Goal: Task Accomplishment & Management: Complete application form

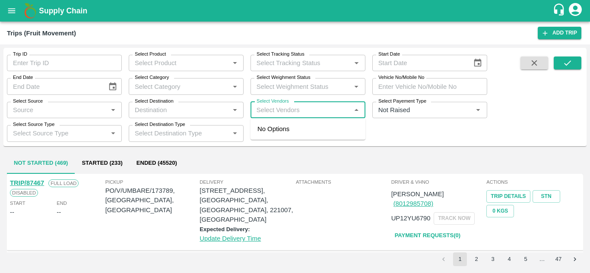
click at [267, 108] on input "Select Vendors" at bounding box center [300, 109] width 95 height 11
type input "[DEMOGRAPHIC_DATA]"
click at [265, 109] on input "Select Vendors" at bounding box center [300, 109] width 95 height 11
type input "[DEMOGRAPHIC_DATA]"
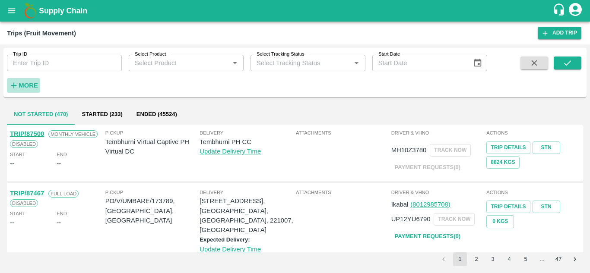
click at [33, 84] on strong "More" at bounding box center [28, 85] width 19 height 7
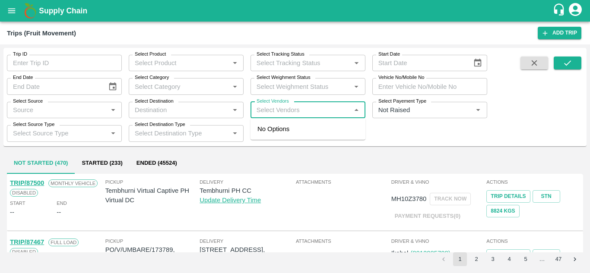
click at [256, 108] on input "Select Vendors" at bounding box center [300, 109] width 95 height 11
type input "vedant"
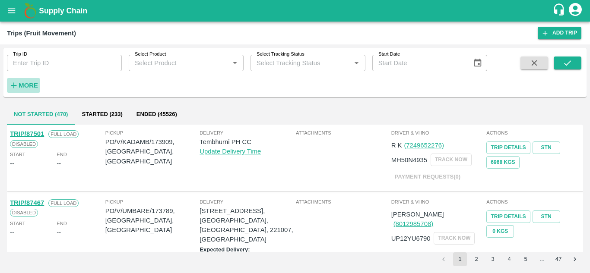
click at [25, 86] on strong "More" at bounding box center [28, 85] width 19 height 7
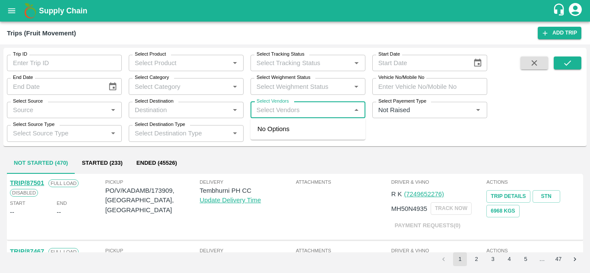
click at [262, 107] on input "Select Vendors" at bounding box center [300, 109] width 95 height 11
type input "[DEMOGRAPHIC_DATA]"
click at [253, 113] on input "Select Vendors" at bounding box center [300, 109] width 95 height 11
type input "[DEMOGRAPHIC_DATA]"
click at [258, 108] on input "Select Vendors" at bounding box center [300, 109] width 95 height 11
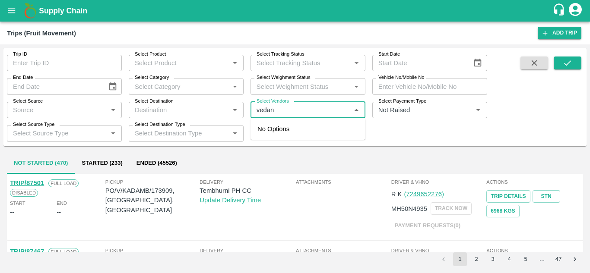
type input "vedant"
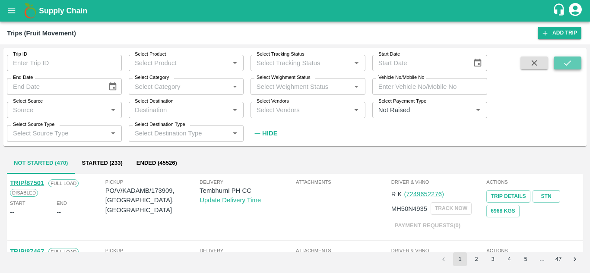
click at [568, 57] on button "submit" at bounding box center [567, 63] width 28 height 13
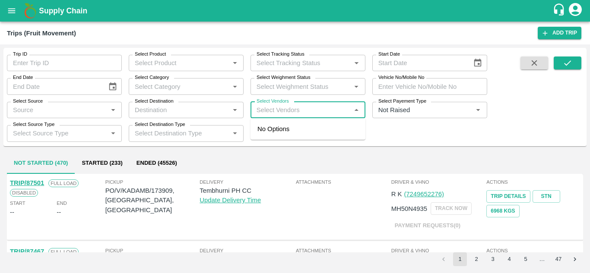
click at [258, 114] on input "Select Vendors" at bounding box center [300, 109] width 95 height 11
type input "vedant"
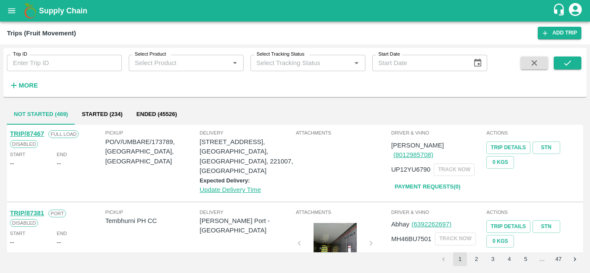
click at [28, 86] on strong "More" at bounding box center [28, 85] width 19 height 7
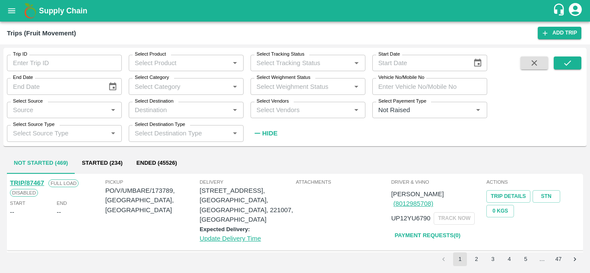
click at [266, 104] on label "Select Vendors" at bounding box center [272, 101] width 32 height 7
click at [266, 104] on input "Select Vendors" at bounding box center [300, 109] width 95 height 11
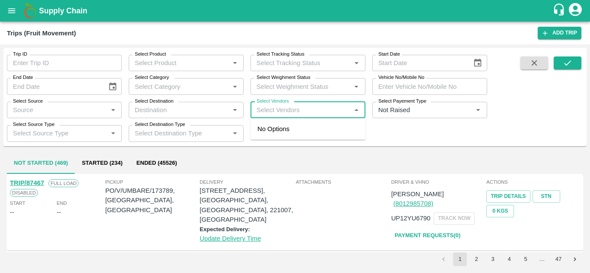
click at [261, 108] on input "Select Vendors" at bounding box center [300, 109] width 95 height 11
type input "[DEMOGRAPHIC_DATA]"
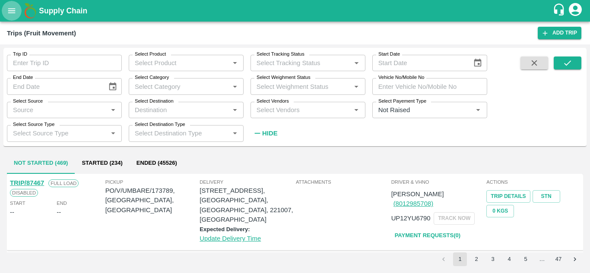
click at [12, 13] on icon "open drawer" at bounding box center [11, 10] width 7 height 5
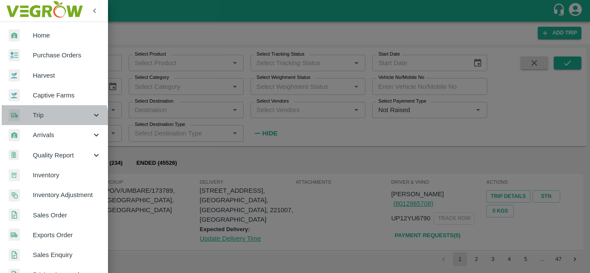
click at [50, 121] on div "Trip" at bounding box center [54, 115] width 108 height 20
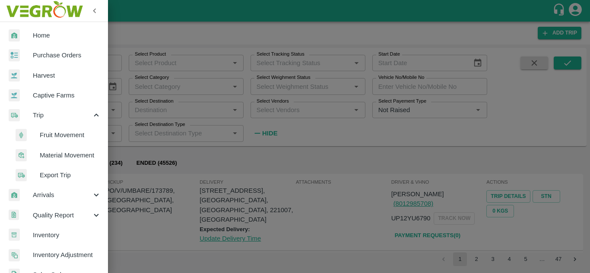
click at [61, 132] on span "Fruit Movement" at bounding box center [70, 134] width 61 height 9
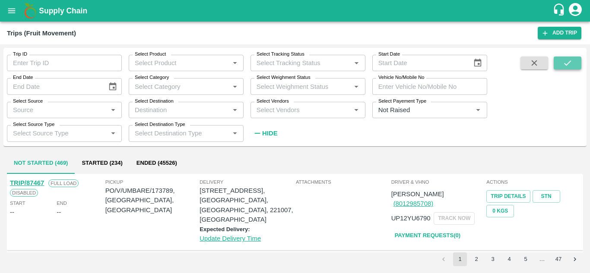
click at [572, 67] on icon "submit" at bounding box center [566, 62] width 9 height 9
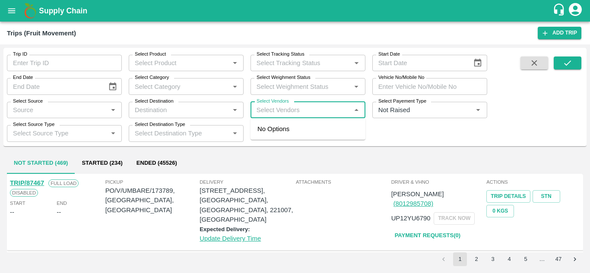
click at [304, 111] on input "Select Vendors" at bounding box center [300, 109] width 95 height 11
type input "vedant"
type input "vishal"
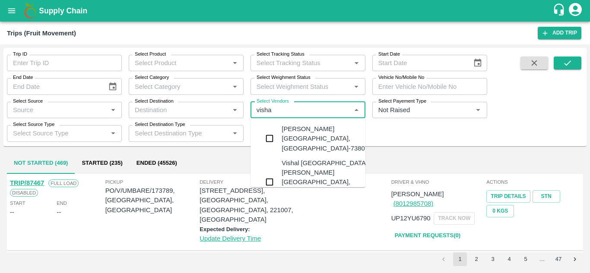
type input "vishal"
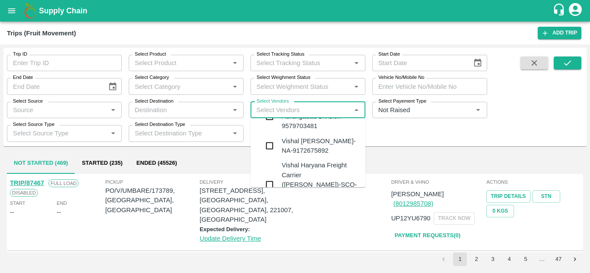
scroll to position [274, 0]
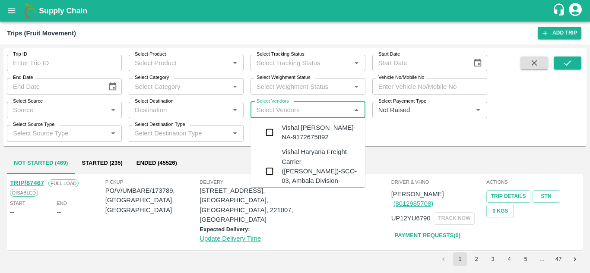
click at [298, 201] on div "Vishal Vishnu Mane -, Pune Division- 9503118777" at bounding box center [319, 215] width 77 height 29
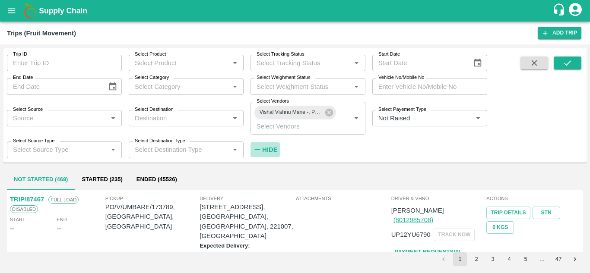
click at [267, 149] on strong "Hide" at bounding box center [269, 149] width 15 height 7
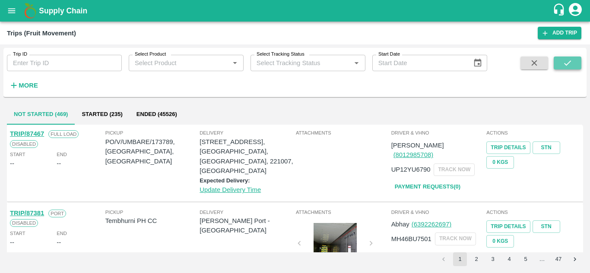
click at [567, 58] on icon "submit" at bounding box center [566, 62] width 9 height 9
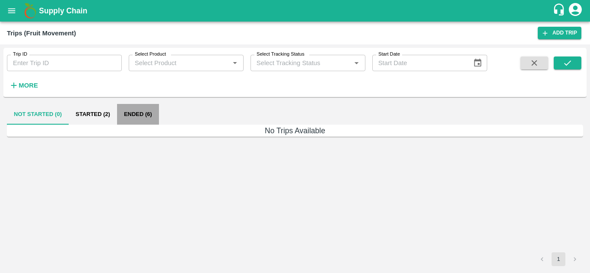
click at [139, 119] on button "Ended (6)" at bounding box center [138, 114] width 42 height 21
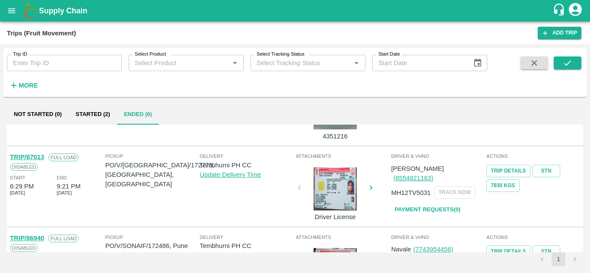
scroll to position [238, 0]
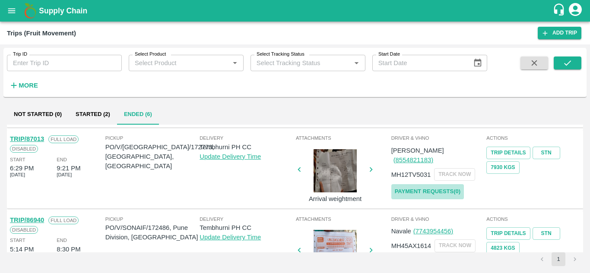
click at [426, 184] on link "Payment Requests( 0 )" at bounding box center [427, 191] width 73 height 15
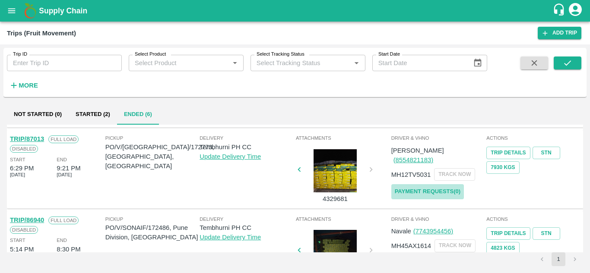
click at [439, 184] on link "Payment Requests( 0 )" at bounding box center [427, 191] width 73 height 15
click at [571, 65] on icon "submit" at bounding box center [566, 62] width 9 height 9
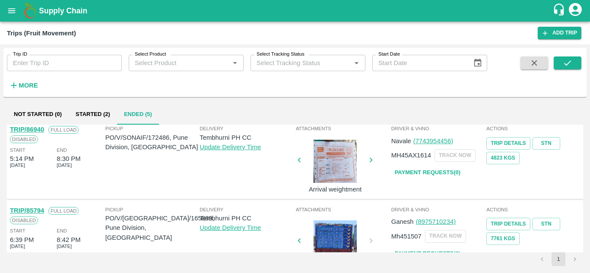
scroll to position [235, 0]
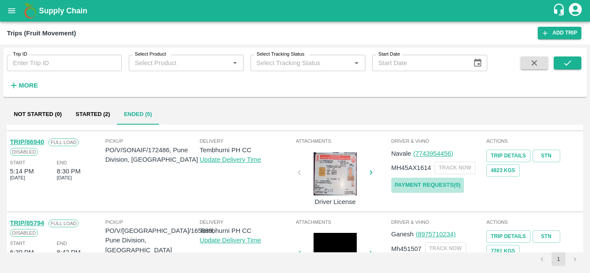
click at [438, 183] on link "Payment Requests( 0 )" at bounding box center [427, 185] width 73 height 15
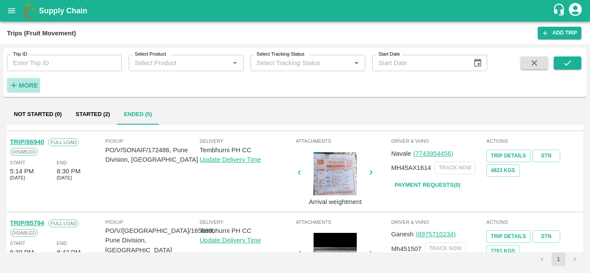
click at [28, 89] on strong "More" at bounding box center [28, 85] width 19 height 7
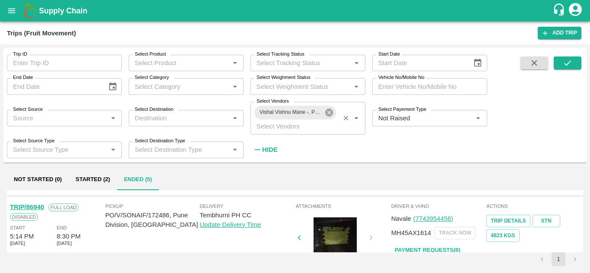
click at [328, 111] on icon at bounding box center [329, 113] width 8 height 8
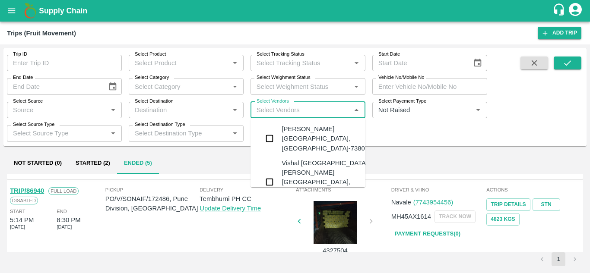
click at [284, 113] on input "Select Vendors" at bounding box center [300, 109] width 95 height 11
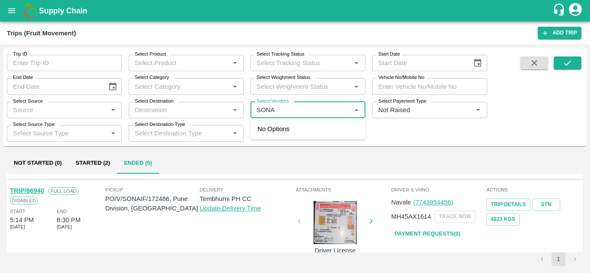
type input "SONAI"
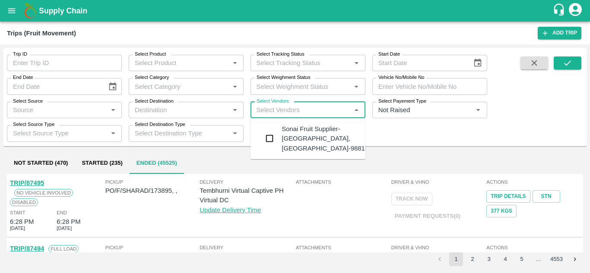
click at [305, 133] on div "Sonai Fruit Supplier-Babhulgaon, Solapur-9881584443" at bounding box center [333, 138] width 104 height 29
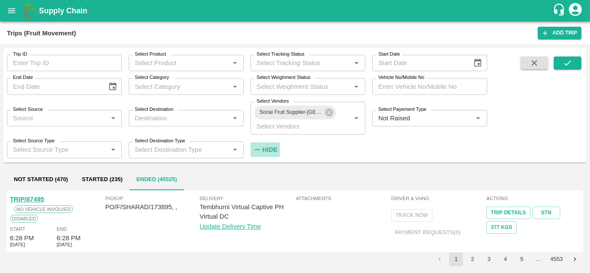
click at [272, 148] on strong "Hide" at bounding box center [269, 149] width 15 height 7
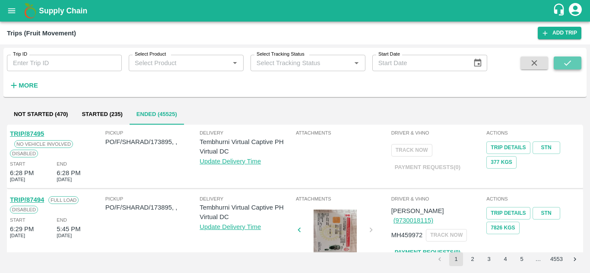
click at [563, 60] on icon "submit" at bounding box center [566, 62] width 9 height 9
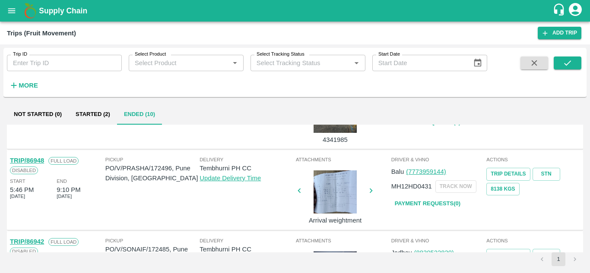
scroll to position [617, 0]
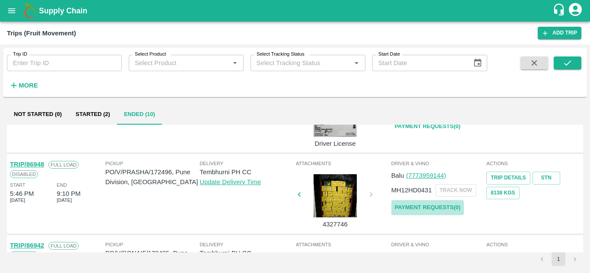
click at [438, 207] on link "Payment Requests( 0 )" at bounding box center [427, 207] width 73 height 15
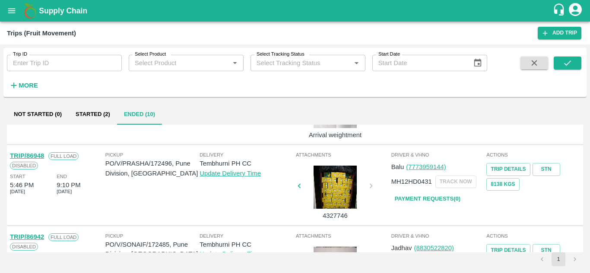
scroll to position [625, 0]
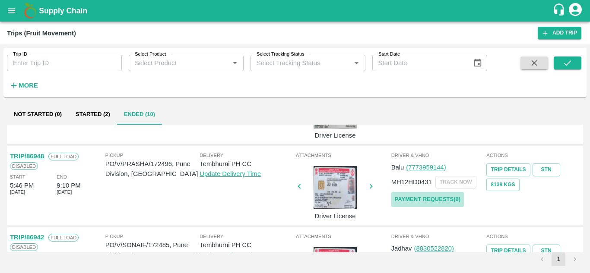
click at [413, 199] on link "Payment Requests( 0 )" at bounding box center [427, 199] width 73 height 15
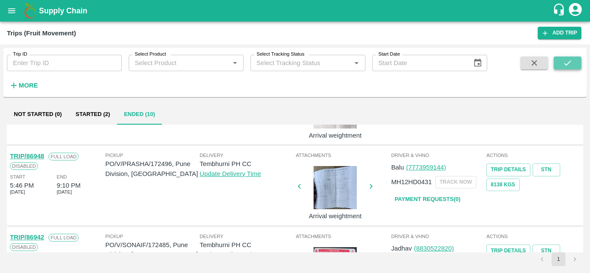
click at [570, 59] on icon "submit" at bounding box center [566, 62] width 9 height 9
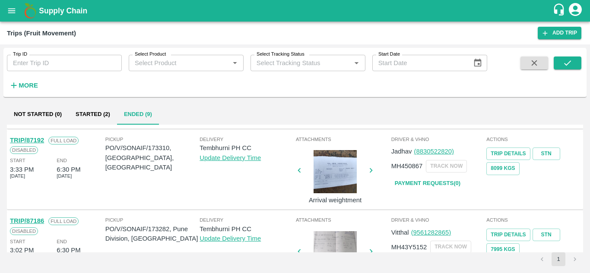
scroll to position [601, 0]
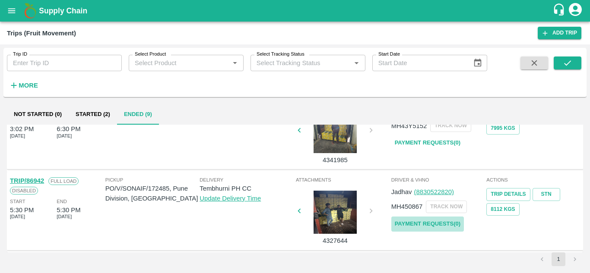
click at [417, 222] on link "Payment Requests( 0 )" at bounding box center [427, 224] width 73 height 15
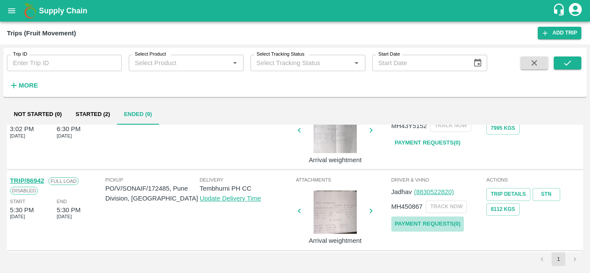
click at [425, 223] on link "Payment Requests( 0 )" at bounding box center [427, 224] width 73 height 15
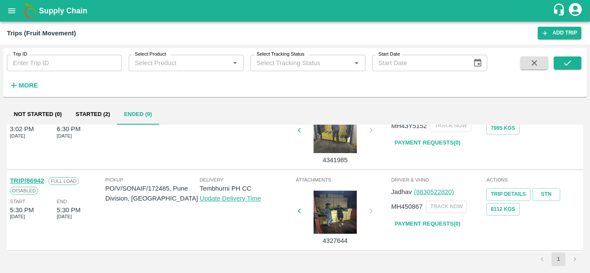
click at [32, 83] on strong "More" at bounding box center [28, 85] width 19 height 7
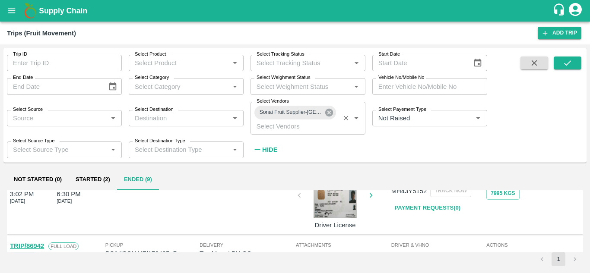
click at [327, 113] on icon at bounding box center [329, 113] width 8 height 8
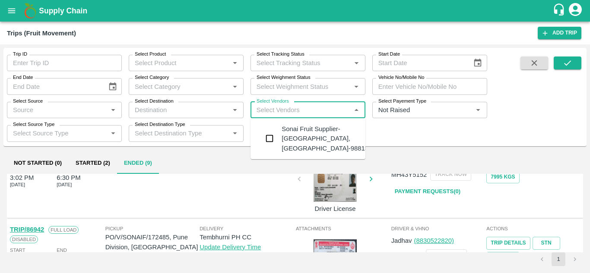
click at [272, 112] on input "Select Vendors" at bounding box center [300, 109] width 95 height 11
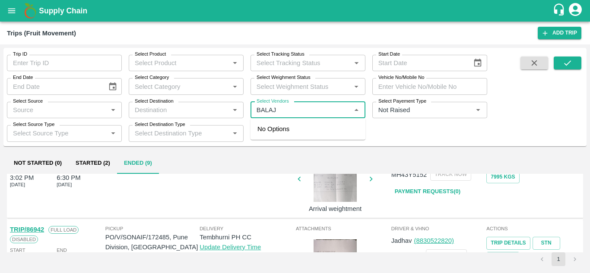
type input "BALAJI"
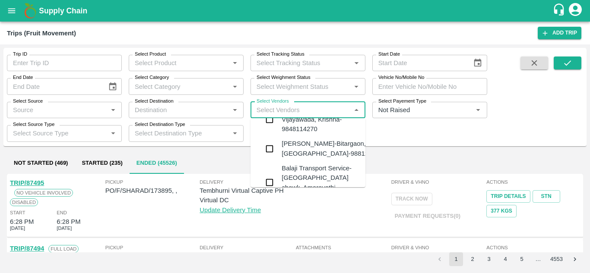
scroll to position [237, 0]
click at [302, 142] on div "Balaji Prakash Patil-Bitargaon, Solapur-9881261555" at bounding box center [333, 148] width 104 height 19
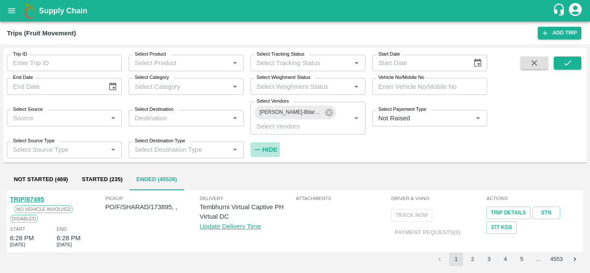
click at [265, 151] on strong "Hide" at bounding box center [269, 149] width 15 height 7
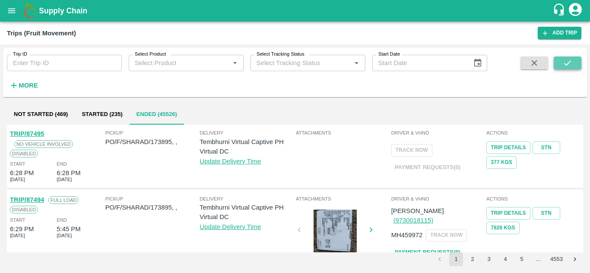
click at [567, 62] on icon "submit" at bounding box center [566, 62] width 9 height 9
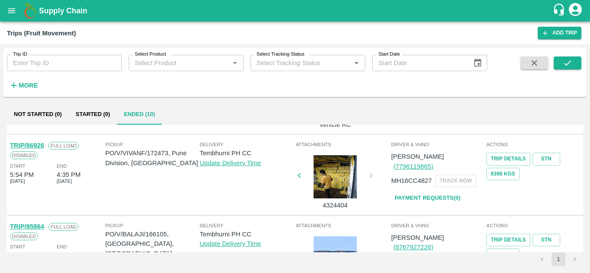
scroll to position [637, 0]
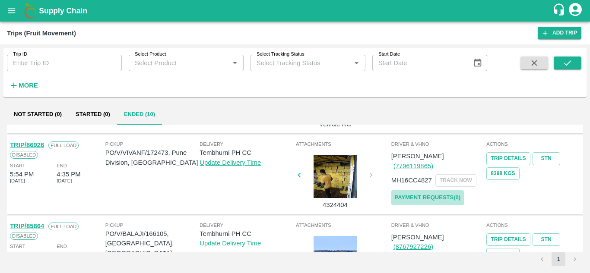
click at [436, 190] on link "Payment Requests( 0 )" at bounding box center [427, 197] width 73 height 15
click at [567, 60] on icon "submit" at bounding box center [566, 62] width 9 height 9
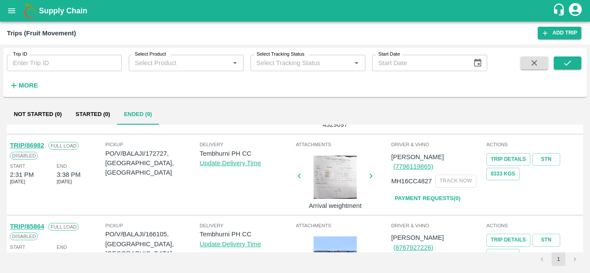
scroll to position [552, 0]
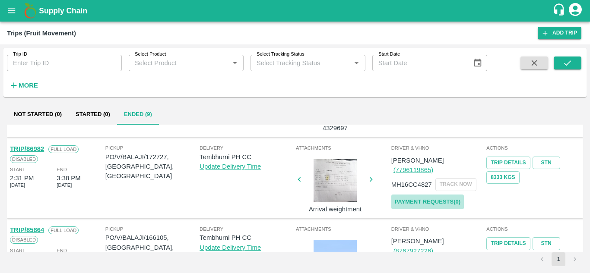
click at [425, 195] on link "Payment Requests( 0 )" at bounding box center [427, 202] width 73 height 15
click at [568, 61] on icon "submit" at bounding box center [566, 62] width 9 height 9
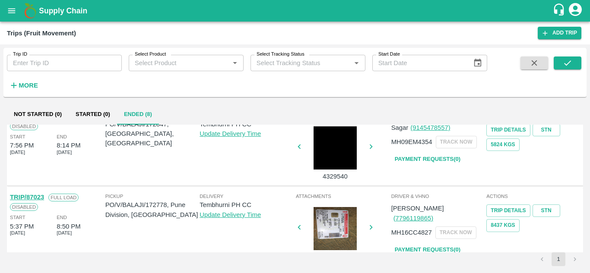
scroll to position [399, 0]
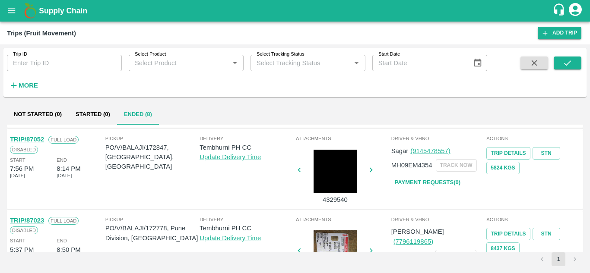
click at [424, 179] on link "Payment Requests( 0 )" at bounding box center [427, 182] width 73 height 15
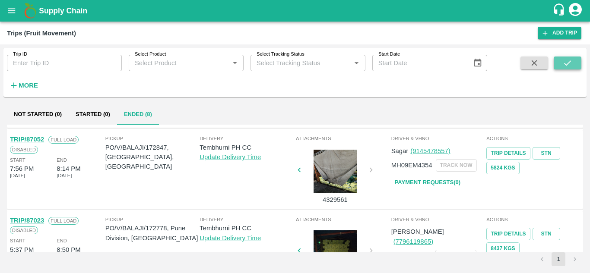
click at [573, 60] on button "submit" at bounding box center [567, 63] width 28 height 13
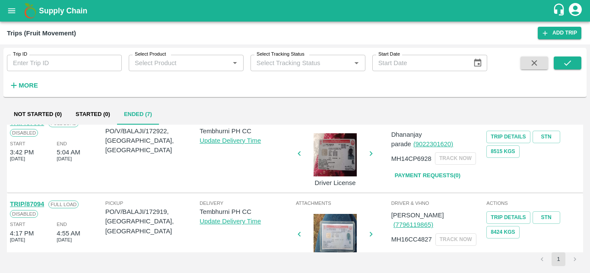
scroll to position [254, 0]
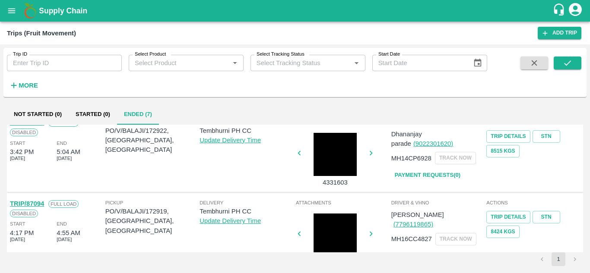
click at [114, 230] on div "Pickup PO/V/BALAJI/172919, Solapur, Maharashtra" at bounding box center [152, 233] width 95 height 68
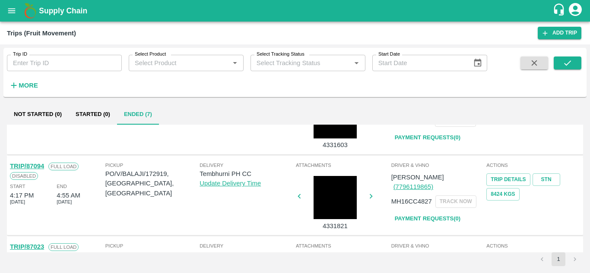
scroll to position [309, 0]
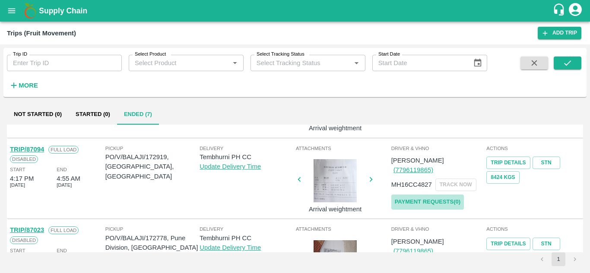
click at [434, 195] on link "Payment Requests( 0 )" at bounding box center [427, 202] width 73 height 15
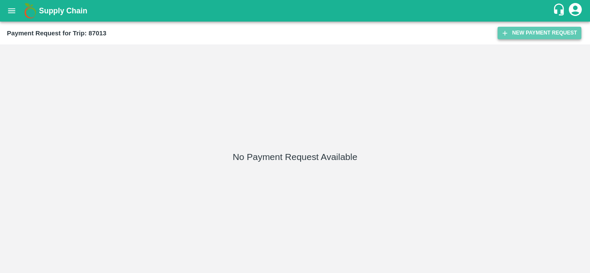
click at [524, 32] on button "New Payment Request" at bounding box center [539, 33] width 84 height 13
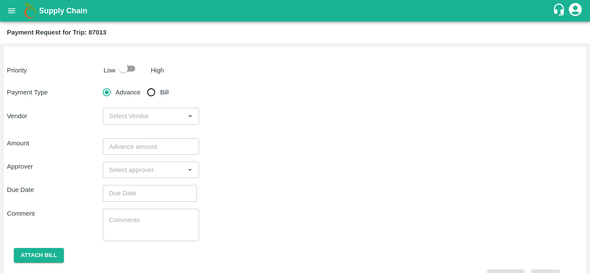
click at [130, 68] on input "checkbox" at bounding box center [123, 68] width 49 height 16
checkbox input "true"
click at [152, 91] on input "Bill" at bounding box center [150, 92] width 17 height 17
radio input "true"
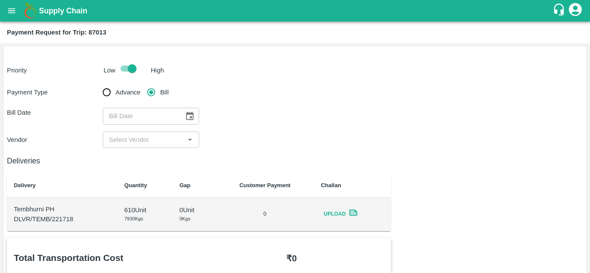
click at [189, 114] on icon "Choose date" at bounding box center [189, 116] width 7 height 8
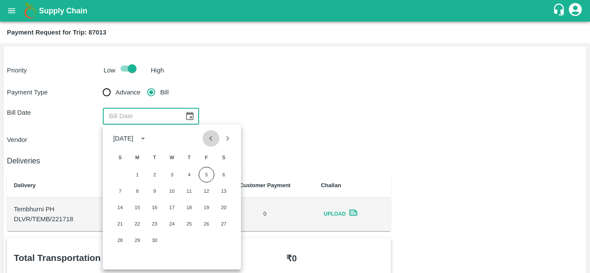
click at [208, 140] on icon "Previous month" at bounding box center [210, 138] width 9 height 9
click at [206, 240] on button "29" at bounding box center [207, 241] width 16 height 16
type input "29/08/2025"
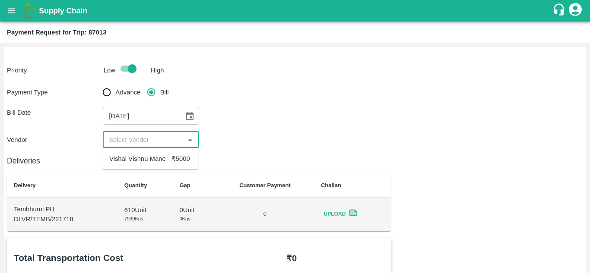
click at [144, 137] on input "input" at bounding box center [143, 139] width 76 height 11
click at [172, 161] on div "Vishal Vishnu Mane - ₹5000" at bounding box center [149, 158] width 81 height 9
type input "Vishal Vishnu Mane - ₹5000"
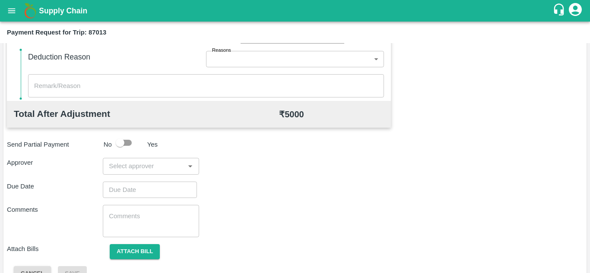
scroll to position [393, 0]
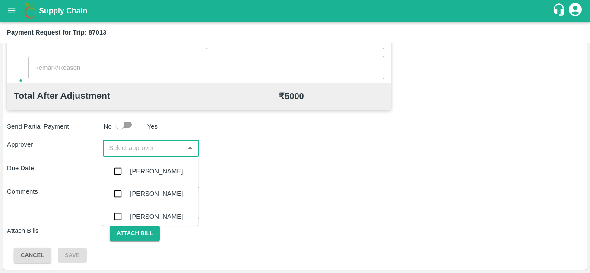
click at [130, 151] on input "input" at bounding box center [143, 147] width 76 height 11
type input "prasa"
click at [158, 174] on div "[PERSON_NAME]" at bounding box center [156, 171] width 53 height 9
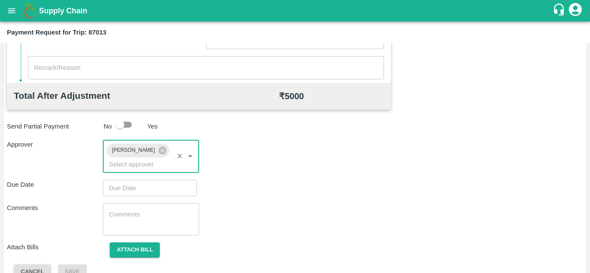
type input "DD/MM/YYYY hh:mm aa"
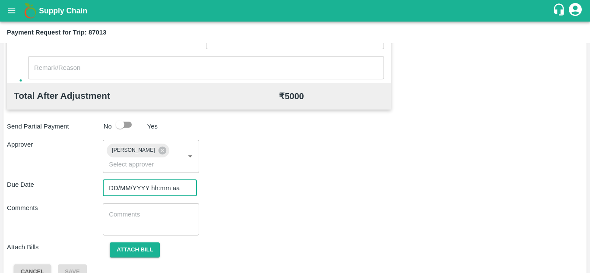
click at [119, 186] on input "DD/MM/YYYY hh:mm aa" at bounding box center [147, 188] width 88 height 16
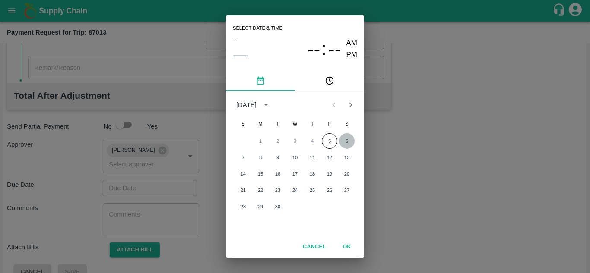
click at [344, 140] on button "6" at bounding box center [347, 141] width 16 height 16
type input "[DATE] 12:00 AM"
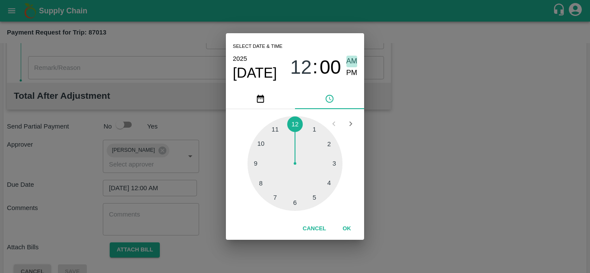
click at [352, 60] on span "AM" at bounding box center [351, 62] width 11 height 12
click at [347, 233] on button "OK" at bounding box center [347, 228] width 28 height 15
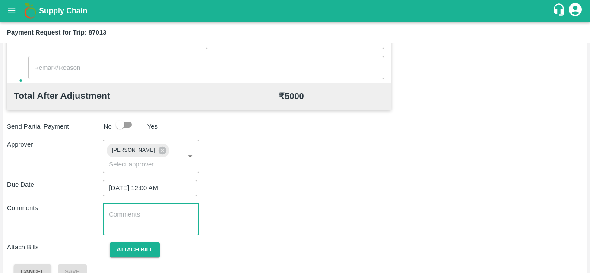
click at [114, 216] on textarea at bounding box center [151, 219] width 84 height 18
paste textarea "Transport Bill"
type textarea "Transport Bill"
click at [252, 168] on div "Approver Prasad Waghade ​" at bounding box center [295, 156] width 576 height 33
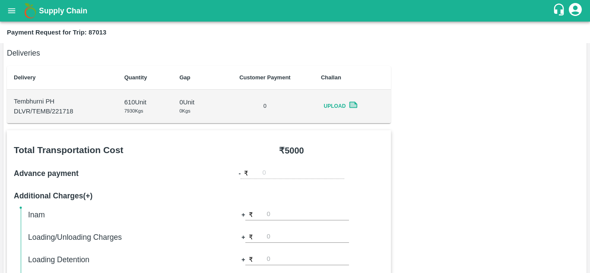
scroll to position [109, 0]
click at [234, 148] on div "₹ 5000" at bounding box center [291, 149] width 185 height 13
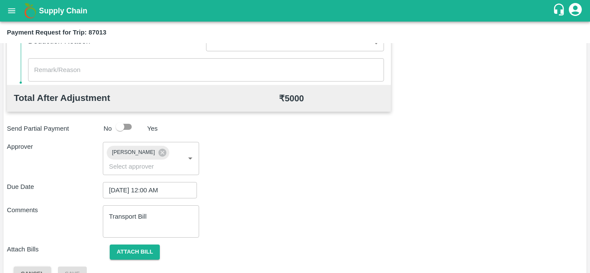
scroll to position [409, 0]
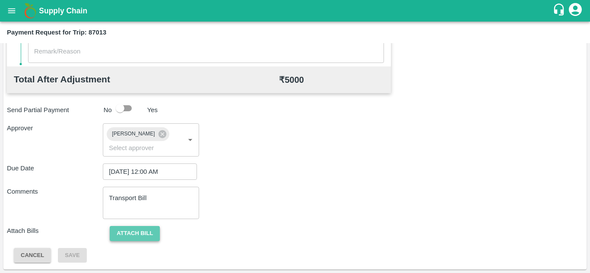
click at [133, 228] on button "Attach bill" at bounding box center [135, 233] width 50 height 15
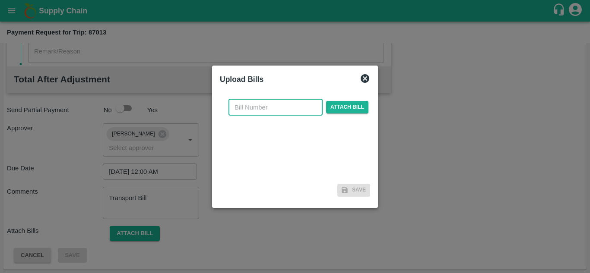
click at [249, 102] on input "text" at bounding box center [275, 107] width 94 height 16
type input "13"
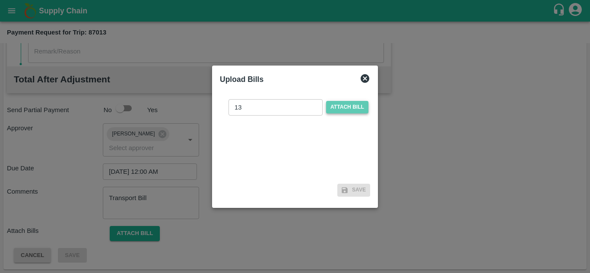
click at [341, 104] on span "Attach bill" at bounding box center [347, 107] width 42 height 13
click at [0, 0] on input "Attach bill" at bounding box center [0, 0] width 0 height 0
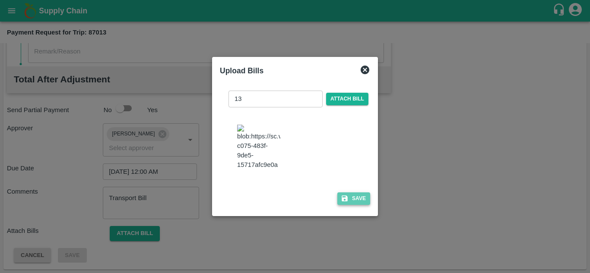
click at [360, 205] on button "Save" at bounding box center [353, 198] width 33 height 13
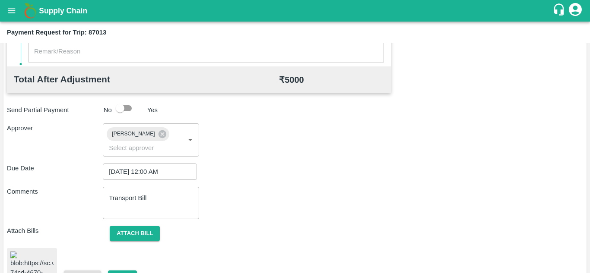
scroll to position [465, 0]
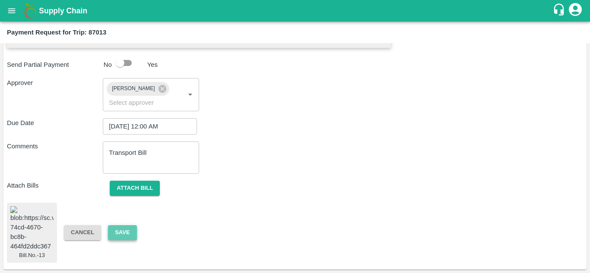
click at [122, 225] on button "Save" at bounding box center [122, 232] width 28 height 15
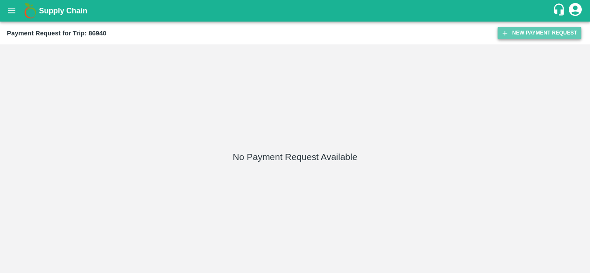
click at [549, 31] on button "New Payment Request" at bounding box center [539, 33] width 84 height 13
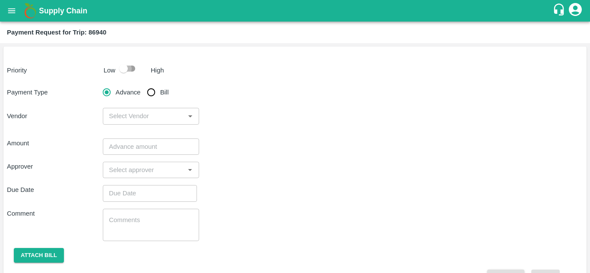
click at [133, 63] on input "checkbox" at bounding box center [123, 68] width 49 height 16
checkbox input "true"
click at [151, 90] on input "Bill" at bounding box center [150, 92] width 17 height 17
radio input "true"
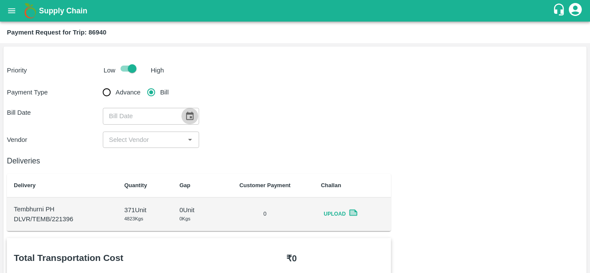
click at [186, 113] on icon "Choose date" at bounding box center [189, 116] width 7 height 8
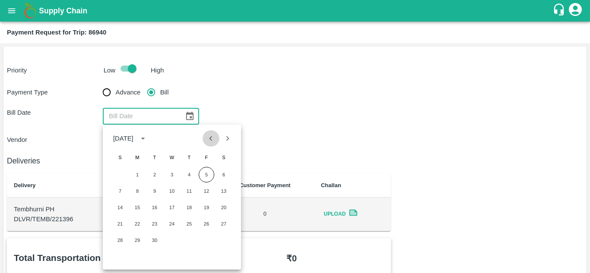
click at [207, 140] on icon "Previous month" at bounding box center [210, 138] width 9 height 9
click at [188, 239] on button "28" at bounding box center [189, 241] width 16 height 16
type input "[DATE]"
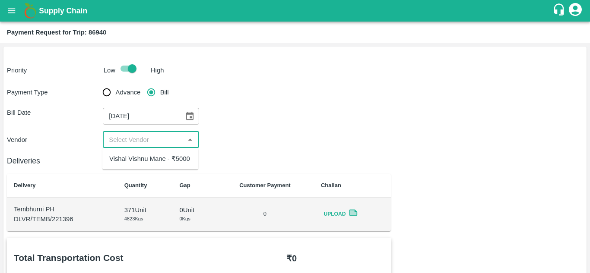
click at [140, 144] on input "input" at bounding box center [143, 139] width 76 height 11
click at [146, 159] on div "Vishal Vishnu Mane - ₹5000" at bounding box center [149, 158] width 81 height 9
type input "Vishal Vishnu Mane - ₹5000"
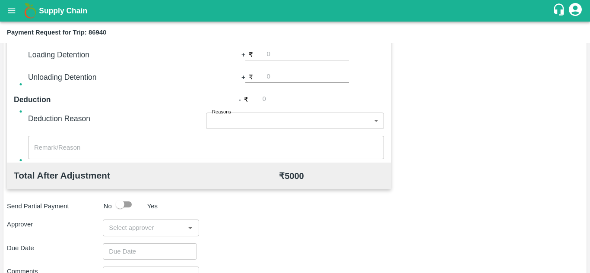
scroll to position [325, 0]
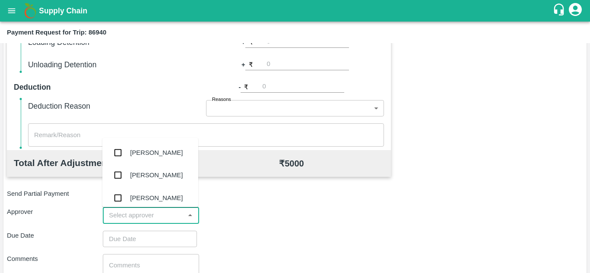
click at [120, 215] on input "input" at bounding box center [143, 215] width 76 height 11
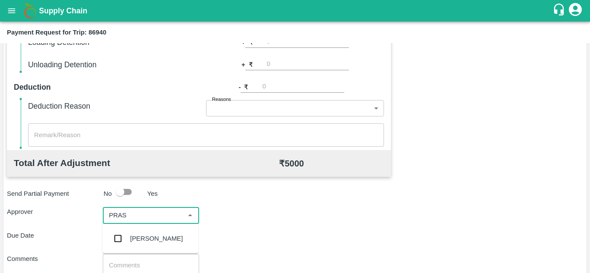
type input "PRASA"
click at [146, 241] on div "[PERSON_NAME]" at bounding box center [156, 238] width 53 height 9
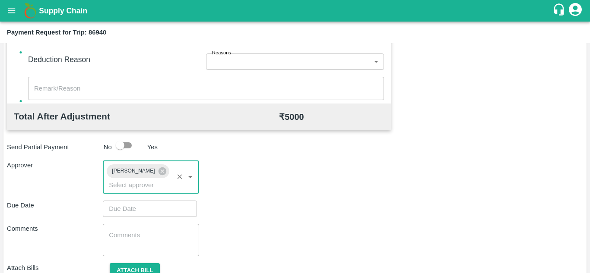
scroll to position [373, 0]
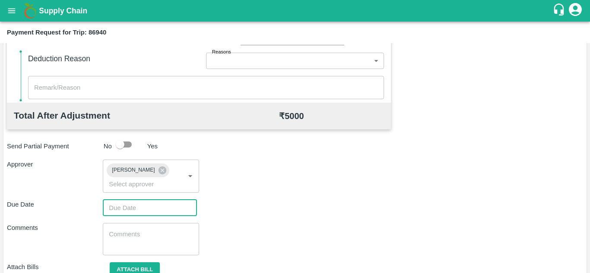
type input "DD/MM/YYYY hh:mm aa"
click at [122, 214] on input "DD/MM/YYYY hh:mm aa" at bounding box center [147, 208] width 88 height 16
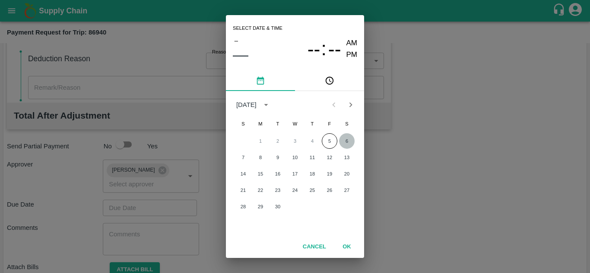
click at [347, 141] on button "6" at bounding box center [347, 141] width 16 height 16
type input "[DATE] 12:00 AM"
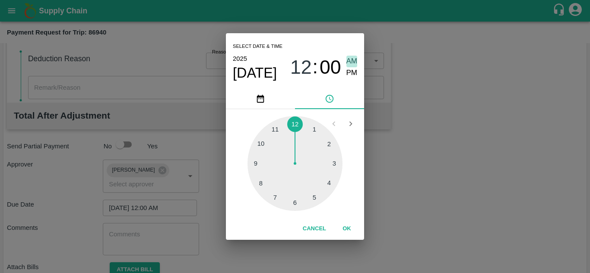
click at [351, 62] on span "AM" at bounding box center [351, 62] width 11 height 12
click at [348, 228] on button "OK" at bounding box center [347, 228] width 28 height 15
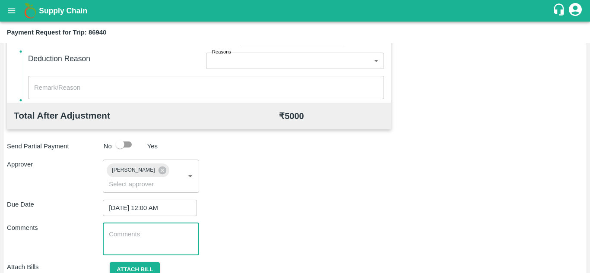
click at [126, 235] on textarea at bounding box center [151, 239] width 84 height 18
paste textarea "Transport Bill"
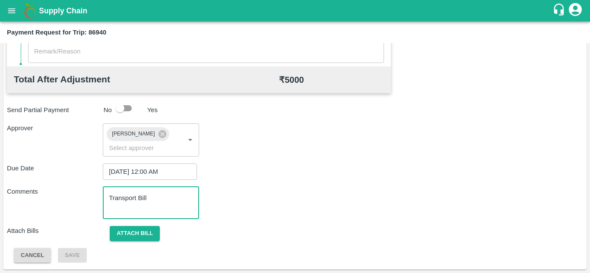
type textarea "Transport Bill"
click at [261, 227] on div "Attach Bills Attach bill" at bounding box center [295, 233] width 576 height 15
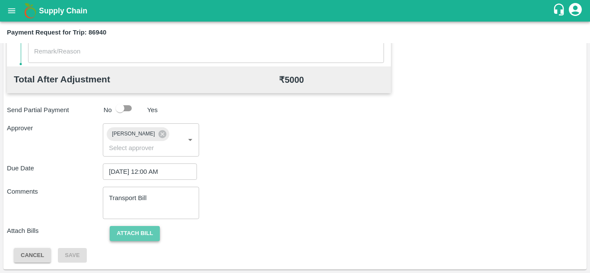
click at [133, 228] on button "Attach bill" at bounding box center [135, 233] width 50 height 15
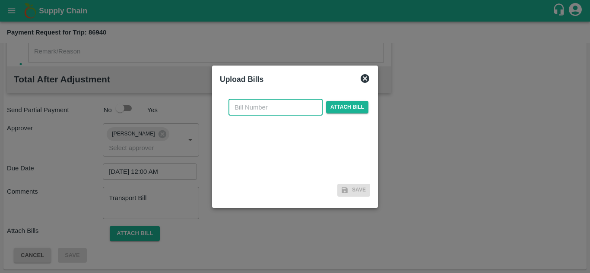
click at [246, 111] on input "text" at bounding box center [275, 107] width 94 height 16
type input "14"
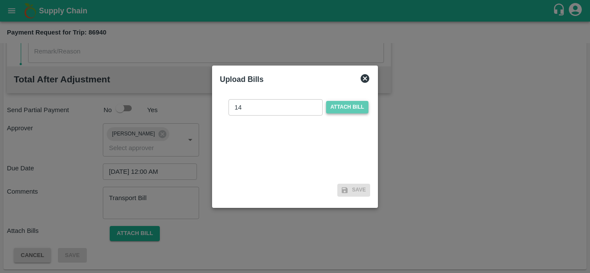
click at [344, 103] on span "Attach bill" at bounding box center [347, 107] width 42 height 13
click at [0, 0] on input "Attach bill" at bounding box center [0, 0] width 0 height 0
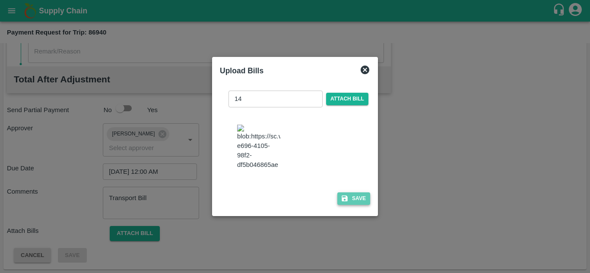
click at [359, 204] on button "Save" at bounding box center [353, 198] width 33 height 13
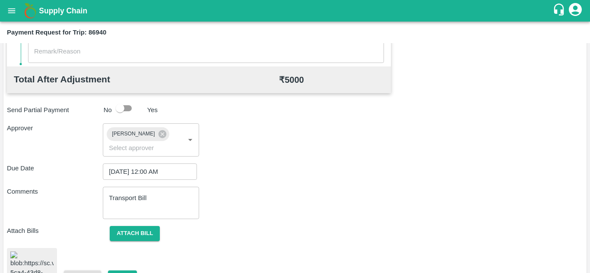
scroll to position [471, 0]
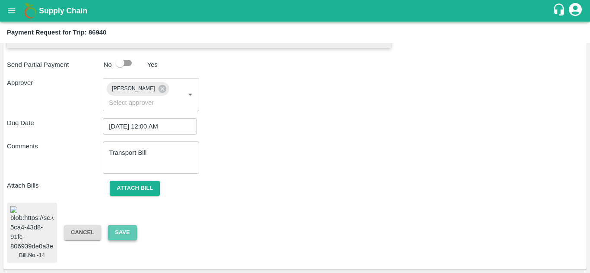
click at [129, 225] on button "Save" at bounding box center [122, 232] width 28 height 15
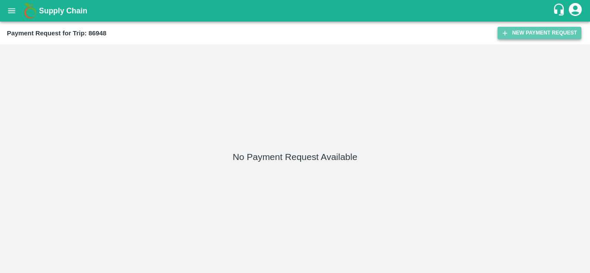
click at [524, 32] on button "New Payment Request" at bounding box center [539, 33] width 84 height 13
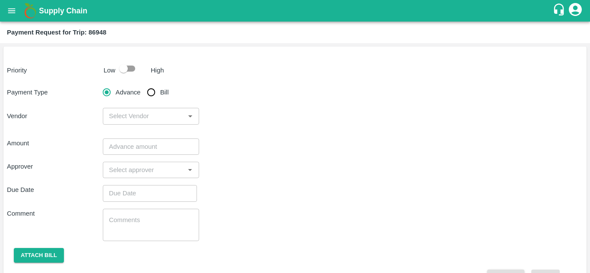
click at [131, 69] on input "checkbox" at bounding box center [123, 68] width 49 height 16
checkbox input "true"
click at [151, 94] on input "Bill" at bounding box center [150, 92] width 17 height 17
radio input "true"
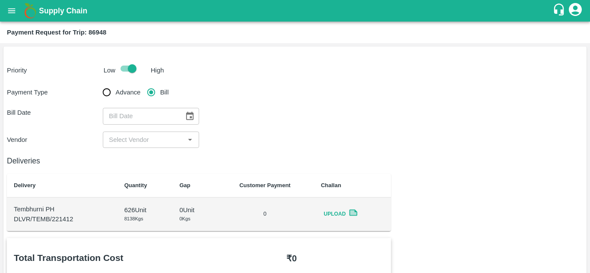
click at [191, 113] on icon "Choose date" at bounding box center [189, 116] width 7 height 8
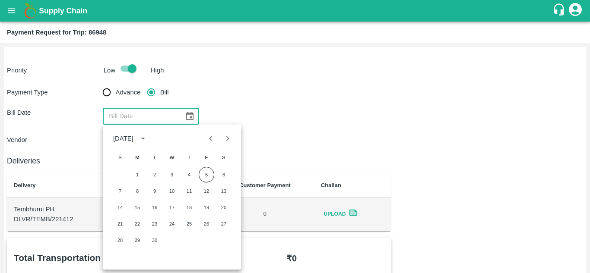
click at [211, 140] on icon "Previous month" at bounding box center [210, 138] width 3 height 5
click at [188, 241] on button "28" at bounding box center [189, 241] width 16 height 16
type input "28/08/2025"
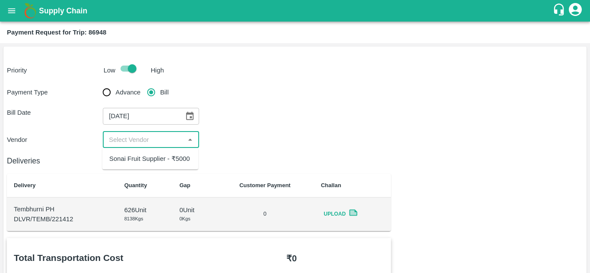
click at [121, 145] on input "input" at bounding box center [143, 139] width 76 height 11
click at [169, 158] on div "Sonai Fruit Supplier - ₹5000" at bounding box center [149, 158] width 81 height 9
type input "Sonai Fruit Supplier - ₹5000"
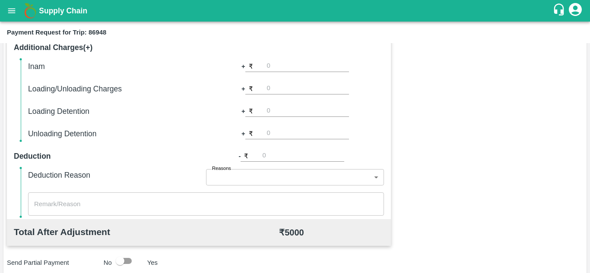
scroll to position [393, 0]
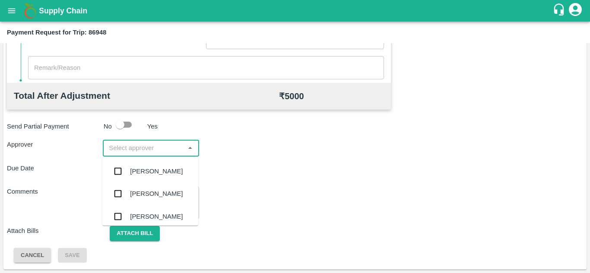
click at [125, 150] on input "input" at bounding box center [143, 147] width 76 height 11
type input "PRASA"
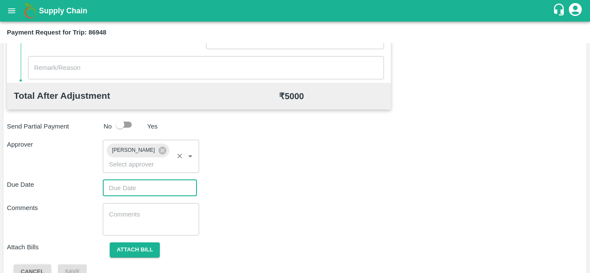
type input "DD/MM/YYYY hh:mm aa"
click at [174, 184] on input "DD/MM/YYYY hh:mm aa" at bounding box center [147, 188] width 88 height 16
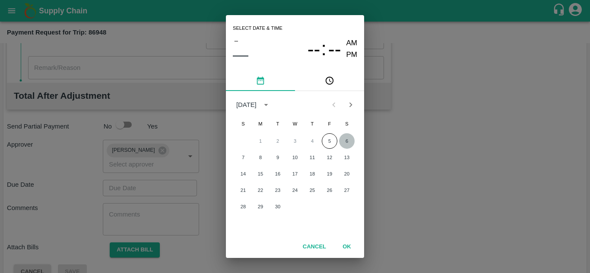
click at [347, 137] on button "6" at bounding box center [347, 141] width 16 height 16
type input "[DATE] 12:00 AM"
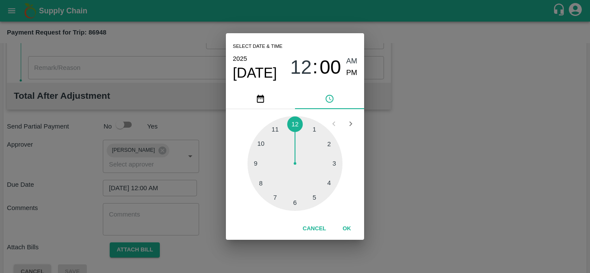
click at [352, 59] on span "AM" at bounding box center [351, 62] width 11 height 12
click at [350, 228] on button "OK" at bounding box center [347, 228] width 28 height 15
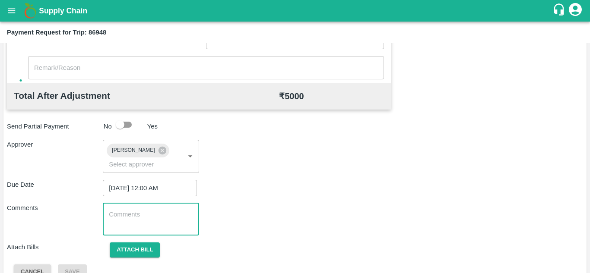
click at [126, 215] on textarea at bounding box center [151, 219] width 84 height 18
paste textarea "Transport Bill"
type textarea "Transport Bill"
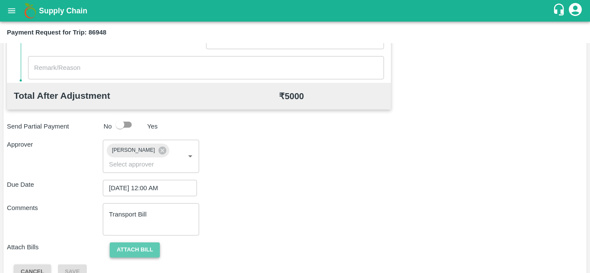
click at [143, 246] on button "Attach bill" at bounding box center [135, 250] width 50 height 15
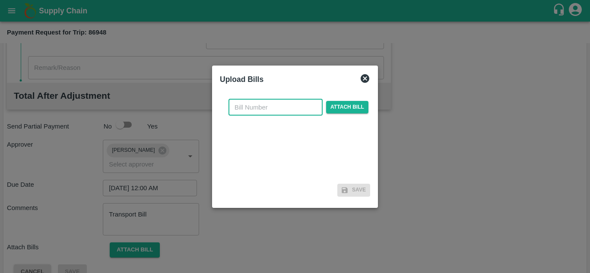
click at [249, 107] on input "text" at bounding box center [275, 107] width 94 height 16
type input "1201"
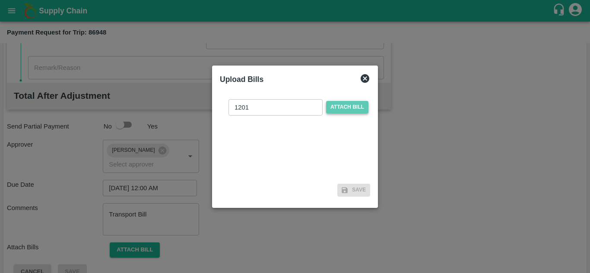
click at [352, 105] on span "Attach bill" at bounding box center [347, 107] width 42 height 13
click at [0, 0] on input "Attach bill" at bounding box center [0, 0] width 0 height 0
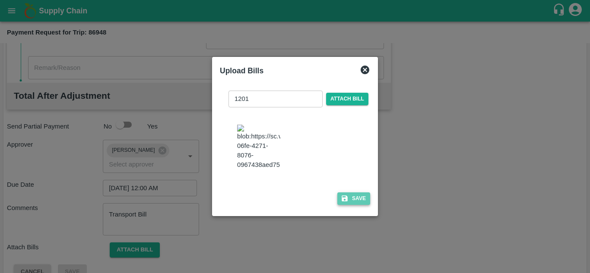
click at [354, 200] on button "Save" at bounding box center [353, 198] width 33 height 13
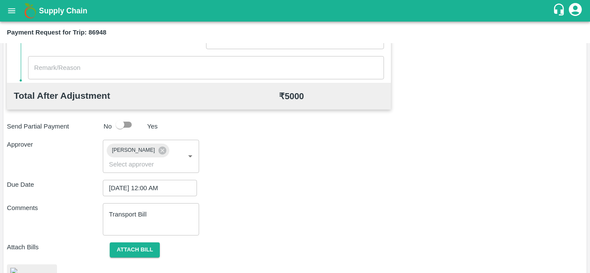
scroll to position [459, 0]
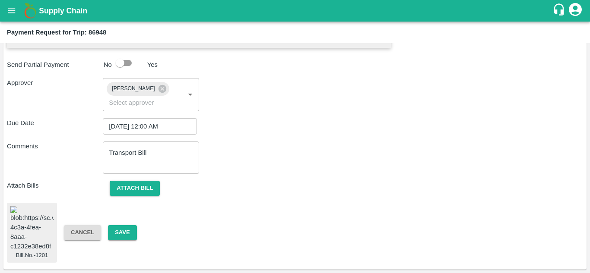
click at [38, 223] on img at bounding box center [31, 228] width 43 height 45
click at [127, 228] on button "Save" at bounding box center [122, 232] width 28 height 15
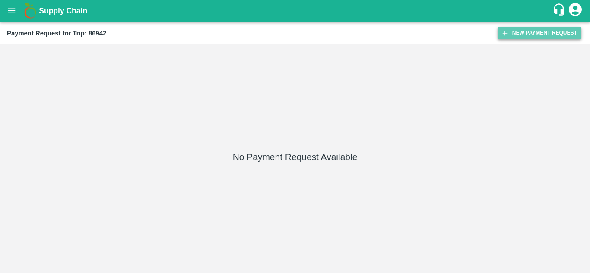
click at [527, 30] on button "New Payment Request" at bounding box center [539, 33] width 84 height 13
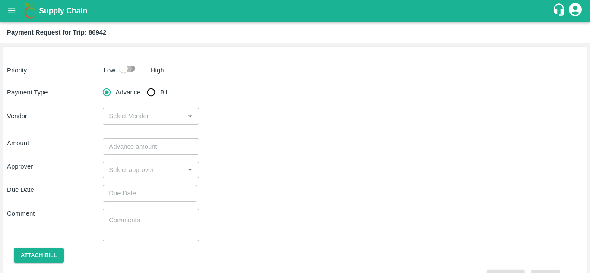
click at [130, 70] on input "checkbox" at bounding box center [123, 68] width 49 height 16
checkbox input "true"
click at [151, 88] on input "Bill" at bounding box center [150, 92] width 17 height 17
radio input "true"
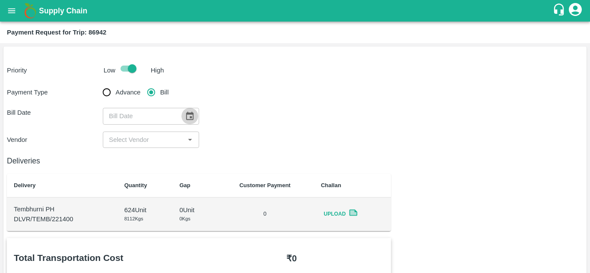
click at [188, 118] on icon "Choose date" at bounding box center [189, 115] width 9 height 9
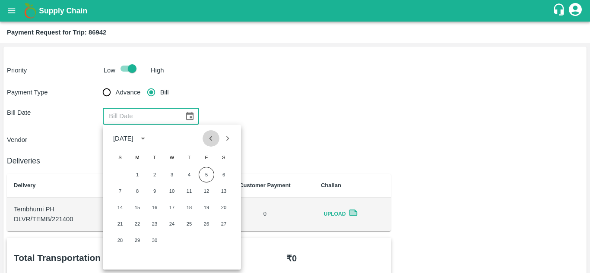
click at [213, 139] on icon "Previous month" at bounding box center [210, 138] width 9 height 9
click at [186, 240] on button "28" at bounding box center [189, 241] width 16 height 16
type input "[DATE]"
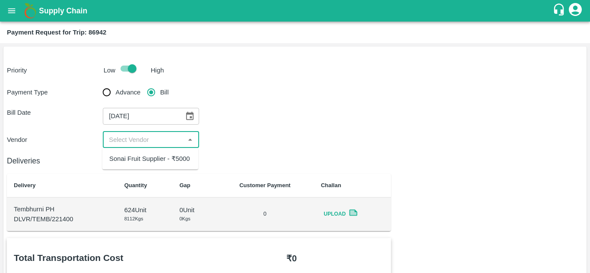
click at [127, 137] on input "input" at bounding box center [143, 139] width 76 height 11
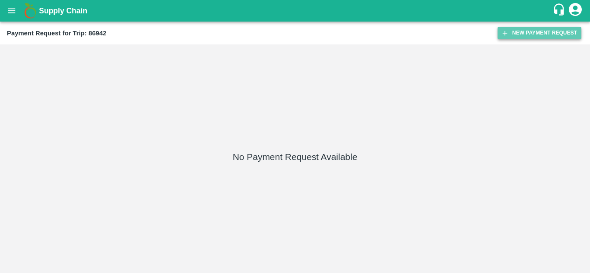
click at [518, 32] on button "New Payment Request" at bounding box center [539, 33] width 84 height 13
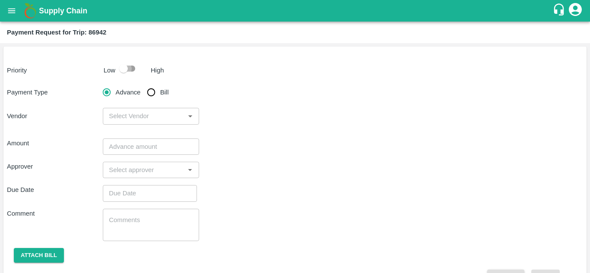
click at [134, 73] on input "checkbox" at bounding box center [123, 68] width 49 height 16
checkbox input "true"
click at [150, 94] on input "Bill" at bounding box center [150, 92] width 17 height 17
radio input "true"
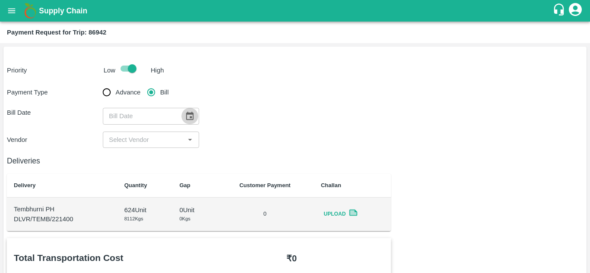
click at [191, 116] on icon "Choose date" at bounding box center [189, 115] width 9 height 9
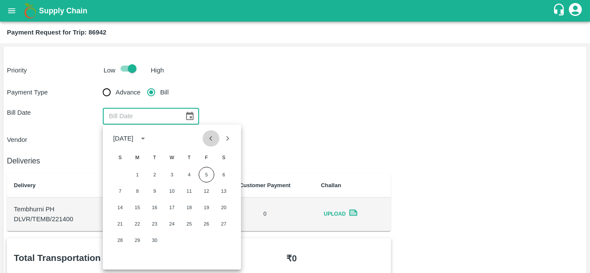
click at [210, 137] on icon "Previous month" at bounding box center [210, 138] width 9 height 9
click at [191, 243] on button "28" at bounding box center [189, 241] width 16 height 16
type input "[DATE]"
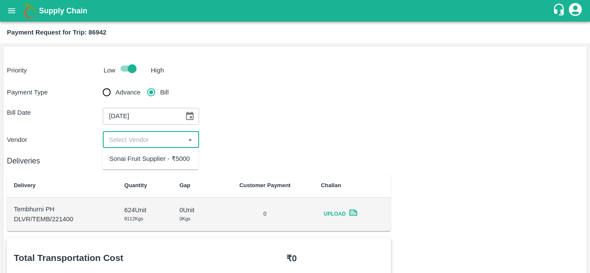
click at [145, 141] on input "input" at bounding box center [143, 139] width 76 height 11
click at [158, 158] on div "Sonai Fruit Supplier - ₹5000" at bounding box center [149, 158] width 81 height 9
type input "Sonai Fruit Supplier - ₹5000"
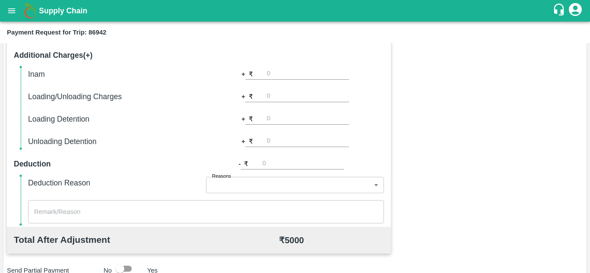
scroll to position [344, 0]
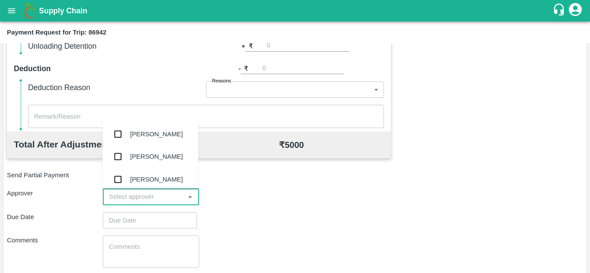
click at [115, 200] on input "input" at bounding box center [143, 196] width 76 height 11
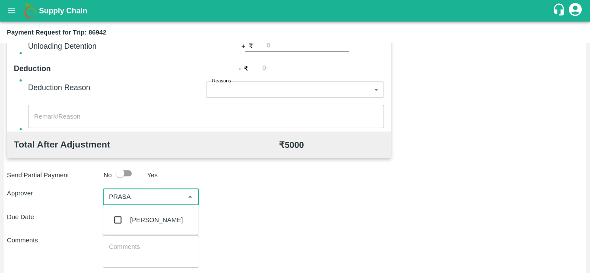
type input "PRASAD"
click at [147, 216] on div "[PERSON_NAME]" at bounding box center [156, 219] width 53 height 9
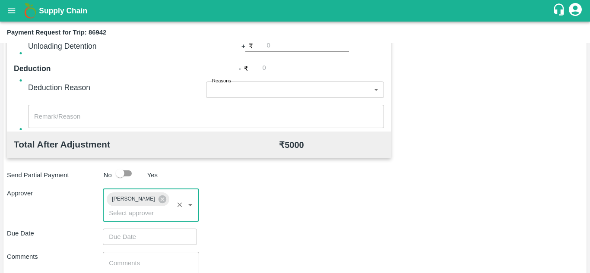
scroll to position [409, 0]
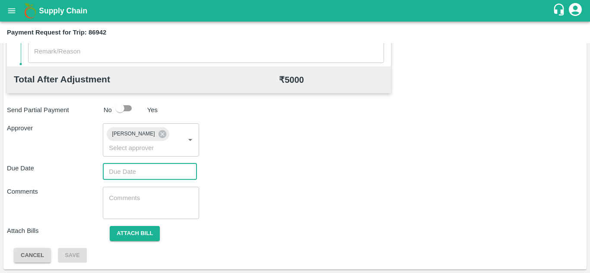
type input "DD/MM/YYYY hh:mm aa"
click at [122, 170] on input "DD/MM/YYYY hh:mm aa" at bounding box center [147, 172] width 88 height 16
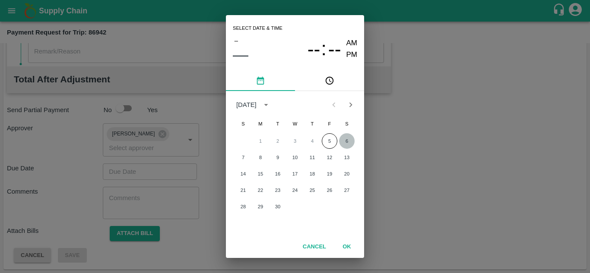
click at [342, 142] on button "6" at bounding box center [347, 141] width 16 height 16
type input "[DATE] 12:00 AM"
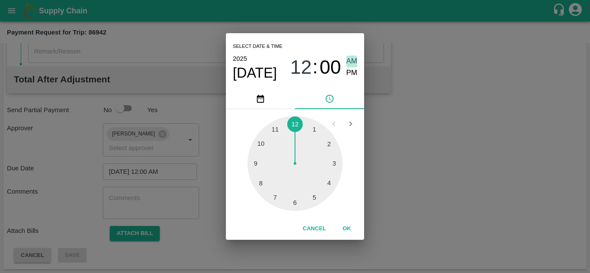
click at [353, 60] on span "AM" at bounding box center [351, 62] width 11 height 12
click at [348, 230] on button "OK" at bounding box center [347, 228] width 28 height 15
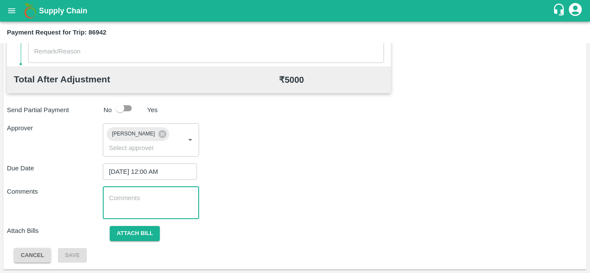
click at [145, 211] on textarea at bounding box center [151, 203] width 84 height 18
paste textarea "Transport Bill"
type textarea "Transport Bill"
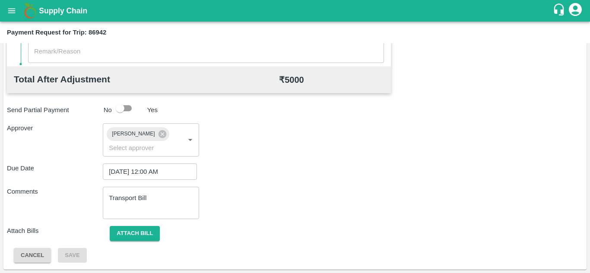
click at [258, 187] on div "Comments Transport Bill x ​" at bounding box center [295, 203] width 576 height 32
click at [142, 234] on button "Attach bill" at bounding box center [135, 233] width 50 height 15
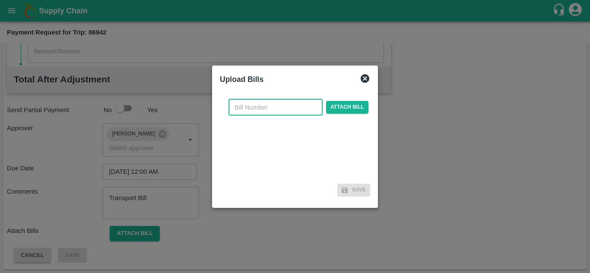
click at [249, 110] on input "text" at bounding box center [275, 107] width 94 height 16
type input "1199"
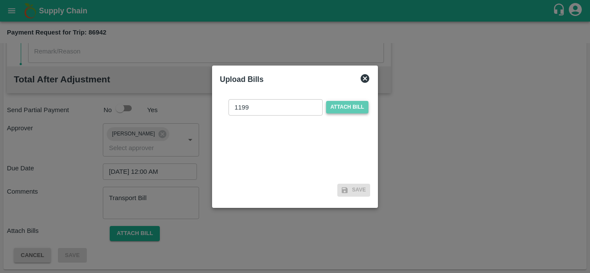
click at [351, 112] on span "Attach bill" at bounding box center [347, 107] width 42 height 13
click at [0, 0] on input "Attach bill" at bounding box center [0, 0] width 0 height 0
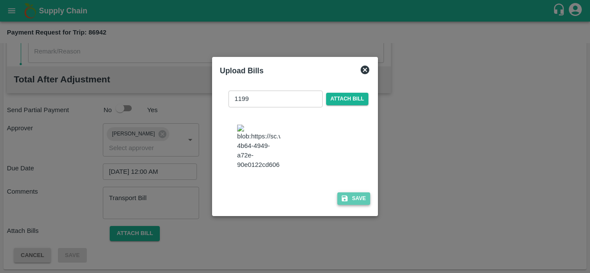
click at [358, 199] on button "Save" at bounding box center [353, 198] width 33 height 13
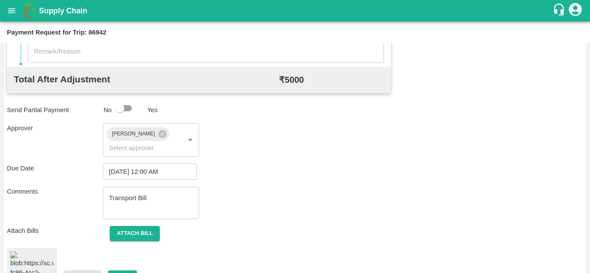
scroll to position [460, 0]
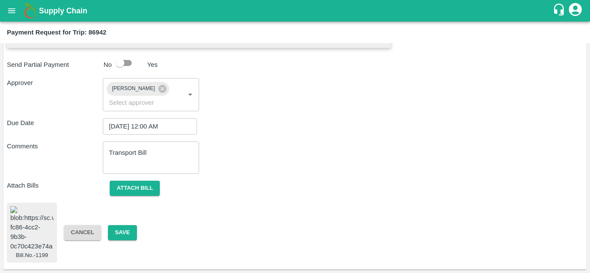
click at [37, 218] on img at bounding box center [31, 228] width 43 height 45
click at [124, 234] on button "Save" at bounding box center [122, 232] width 28 height 15
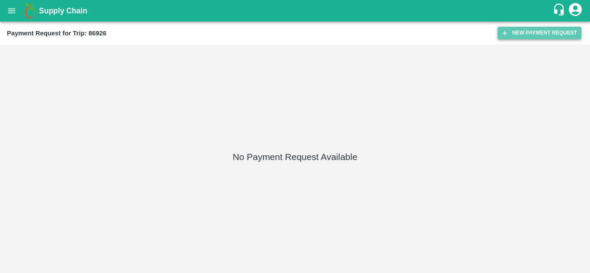
click at [530, 32] on button "New Payment Request" at bounding box center [539, 33] width 84 height 13
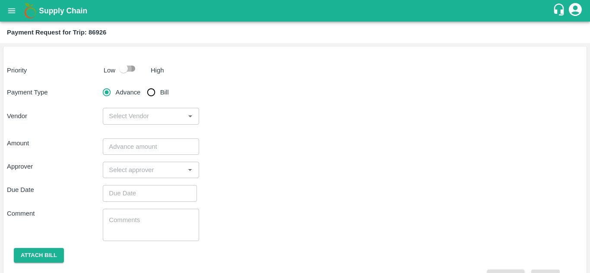
click at [133, 69] on input "checkbox" at bounding box center [123, 68] width 49 height 16
checkbox input "true"
click at [155, 93] on input "Bill" at bounding box center [150, 92] width 17 height 17
radio input "true"
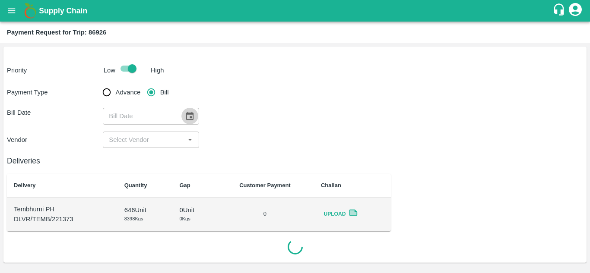
click at [187, 115] on icon "Choose date" at bounding box center [189, 116] width 7 height 8
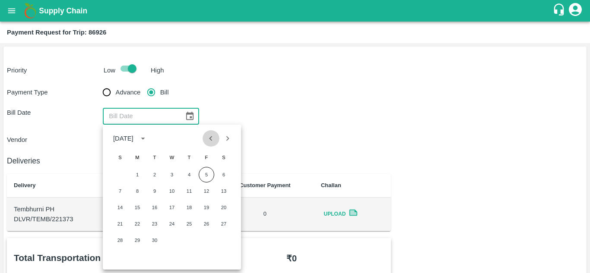
click at [205, 136] on button "Previous month" at bounding box center [210, 138] width 16 height 16
click at [190, 238] on button "28" at bounding box center [189, 241] width 16 height 16
type input "[DATE]"
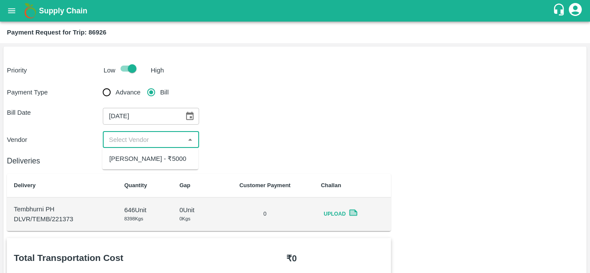
click at [150, 145] on input "input" at bounding box center [143, 139] width 76 height 11
click at [154, 164] on div "[PERSON_NAME] - ₹5000" at bounding box center [147, 158] width 77 height 9
type input "[PERSON_NAME] - ₹5000"
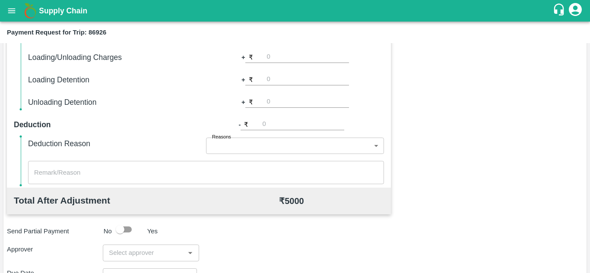
scroll to position [393, 0]
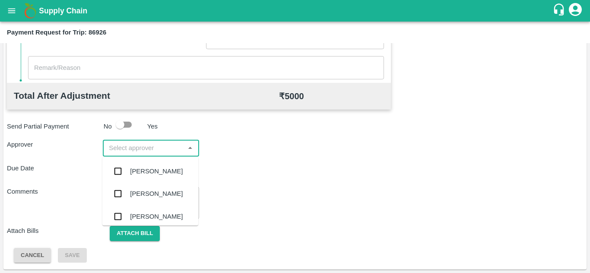
click at [133, 150] on input "input" at bounding box center [143, 147] width 76 height 11
type input "PRASA"
click at [155, 176] on div "[PERSON_NAME]" at bounding box center [156, 171] width 53 height 9
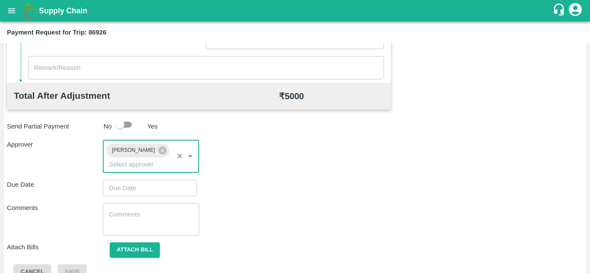
type input "DD/MM/YYYY hh:mm aa"
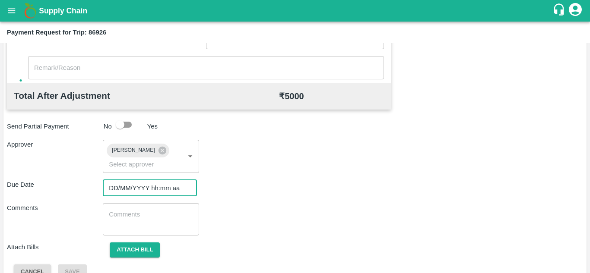
click at [133, 183] on input "DD/MM/YYYY hh:mm aa" at bounding box center [147, 188] width 88 height 16
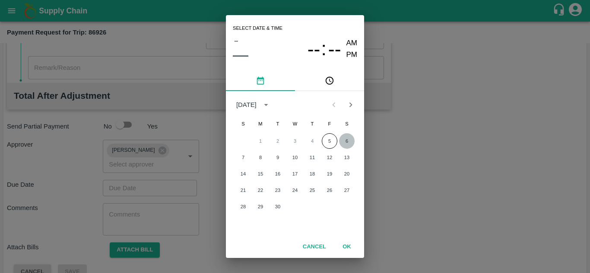
click at [344, 140] on button "6" at bounding box center [347, 141] width 16 height 16
type input "[DATE] 12:00 AM"
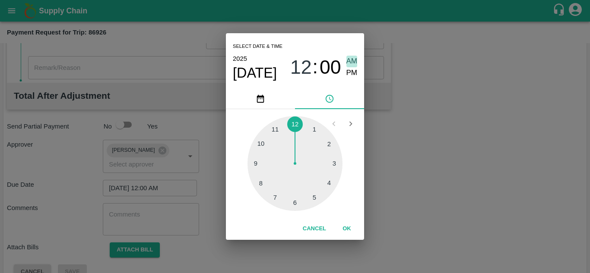
click at [354, 60] on span "AM" at bounding box center [351, 62] width 11 height 12
click at [346, 231] on button "OK" at bounding box center [347, 228] width 28 height 15
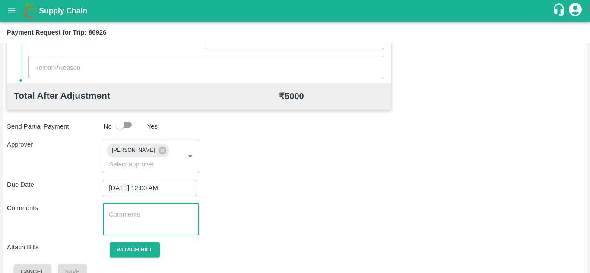
click at [155, 215] on textarea at bounding box center [151, 219] width 84 height 18
paste textarea "Transport Bill"
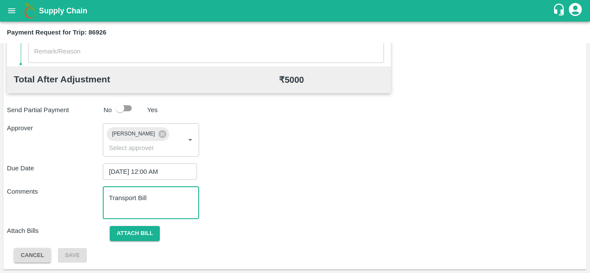
type textarea "Transport Bill"
click at [282, 203] on div "Comments Transport Bill x ​" at bounding box center [295, 203] width 576 height 32
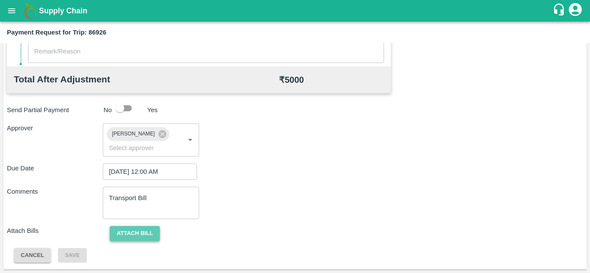
click at [132, 232] on button "Attach bill" at bounding box center [135, 233] width 50 height 15
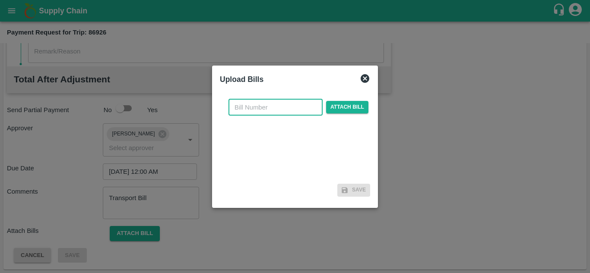
click at [252, 104] on input "text" at bounding box center [275, 107] width 94 height 16
type input "2025/TRN/222"
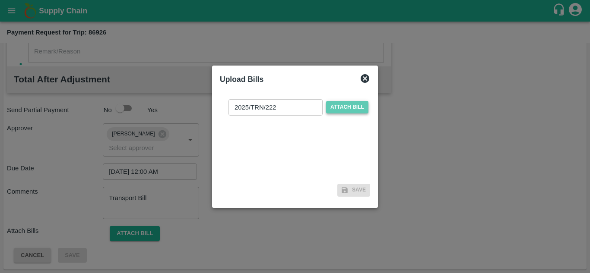
click at [347, 102] on span "Attach bill" at bounding box center [347, 107] width 42 height 13
click at [0, 0] on input "Attach bill" at bounding box center [0, 0] width 0 height 0
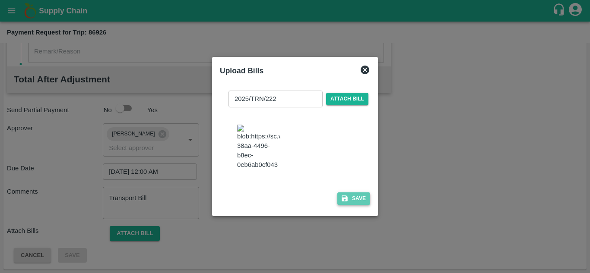
click at [360, 202] on button "Save" at bounding box center [353, 198] width 33 height 13
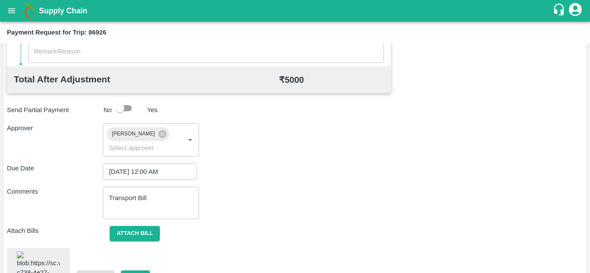
scroll to position [469, 0]
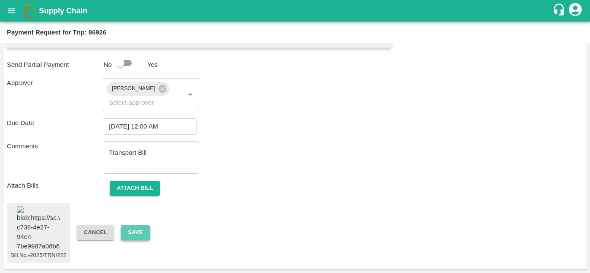
click at [132, 225] on button "Save" at bounding box center [135, 232] width 28 height 15
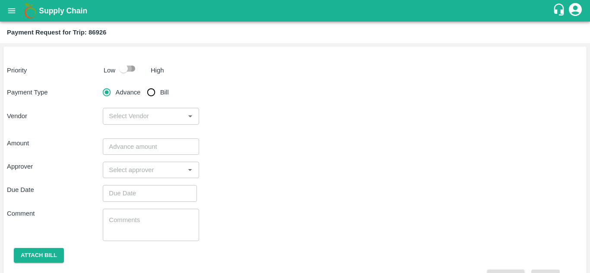
click at [129, 69] on input "checkbox" at bounding box center [123, 68] width 49 height 16
checkbox input "true"
click at [148, 93] on input "Bill" at bounding box center [150, 92] width 17 height 17
radio input "true"
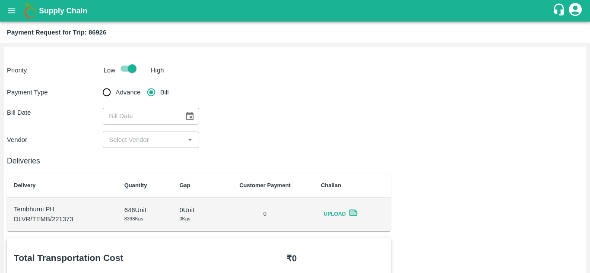
click at [188, 114] on icon "Choose date" at bounding box center [189, 116] width 7 height 8
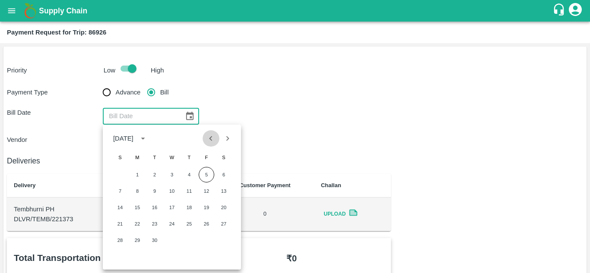
click at [207, 139] on icon "Previous month" at bounding box center [210, 138] width 9 height 9
click at [189, 239] on button "28" at bounding box center [189, 241] width 16 height 16
type input "28/08/2025"
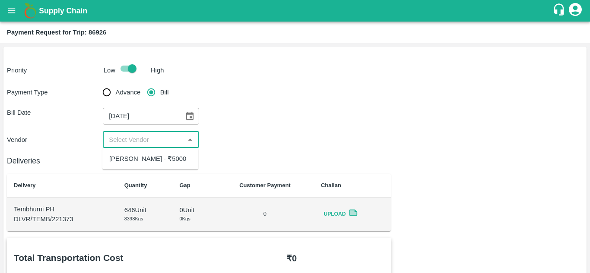
click at [156, 142] on input "input" at bounding box center [143, 139] width 76 height 11
click at [151, 156] on div "[PERSON_NAME] - ₹5000" at bounding box center [147, 158] width 77 height 9
type input "[PERSON_NAME] - ₹5000"
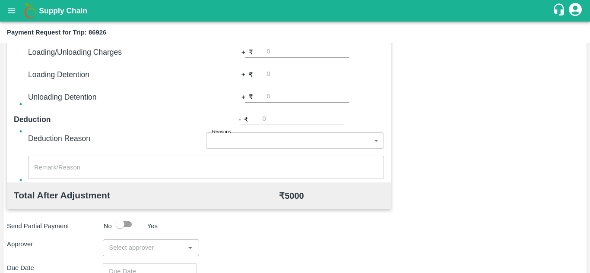
scroll to position [283, 0]
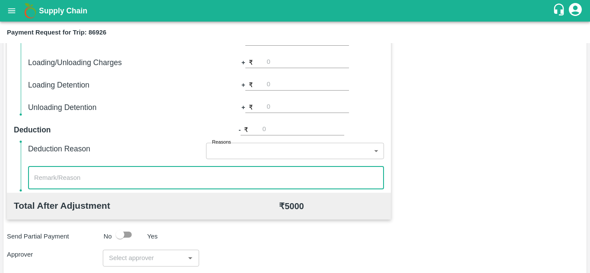
click at [175, 180] on textarea at bounding box center [206, 178] width 344 height 9
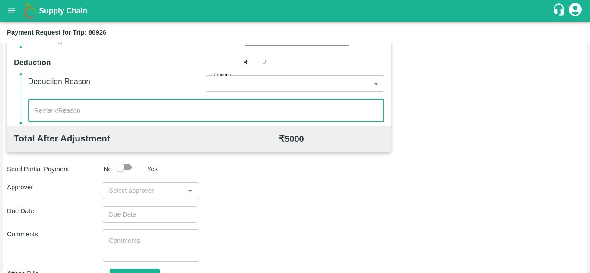
scroll to position [393, 0]
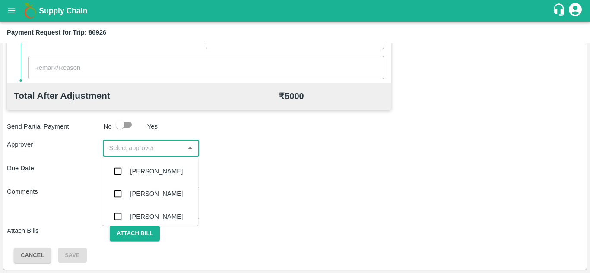
click at [167, 145] on input "input" at bounding box center [143, 147] width 76 height 11
type input "PRASA"
click at [161, 174] on div "[PERSON_NAME]" at bounding box center [156, 171] width 53 height 9
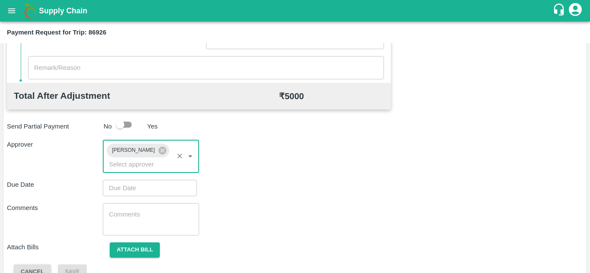
type input "DD/MM/YYYY hh:mm aa"
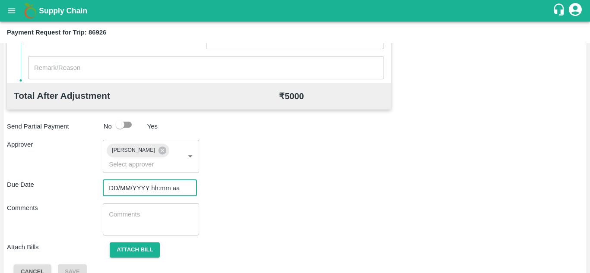
click at [129, 189] on input "DD/MM/YYYY hh:mm aa" at bounding box center [147, 188] width 88 height 16
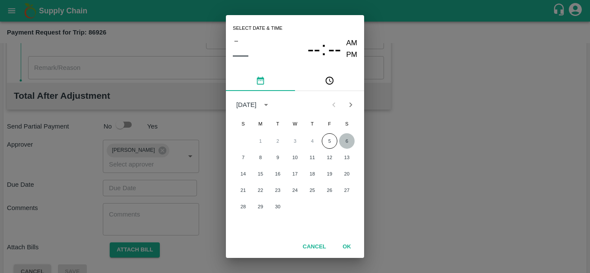
click at [344, 142] on button "6" at bounding box center [347, 141] width 16 height 16
type input "[DATE] 12:00 AM"
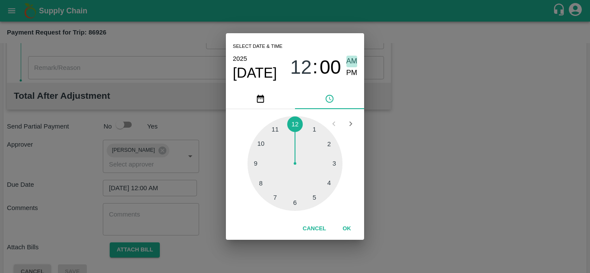
click at [350, 58] on span "AM" at bounding box center [351, 62] width 11 height 12
click at [347, 228] on button "OK" at bounding box center [347, 228] width 28 height 15
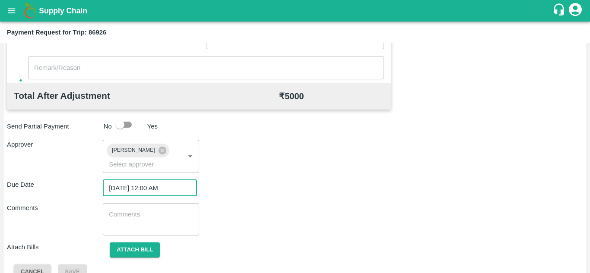
click at [145, 220] on textarea at bounding box center [151, 219] width 84 height 18
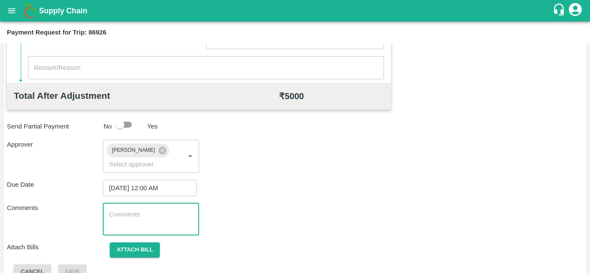
paste textarea "Transport Bill"
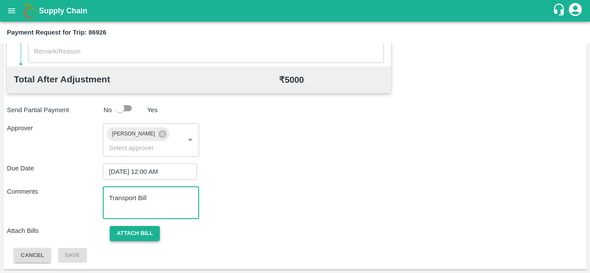
type textarea "Transport Bill"
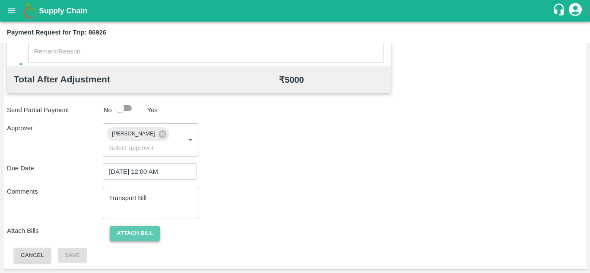
click at [126, 230] on button "Attach bill" at bounding box center [135, 233] width 50 height 15
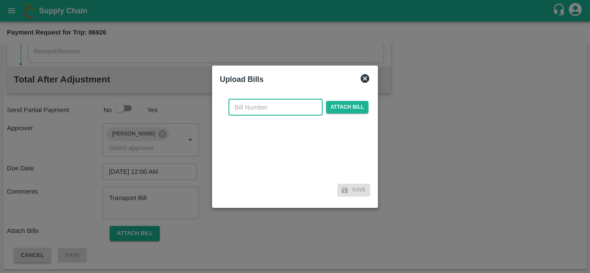
click at [249, 105] on input "text" at bounding box center [275, 107] width 94 height 16
click at [281, 103] on input "text" at bounding box center [275, 107] width 94 height 16
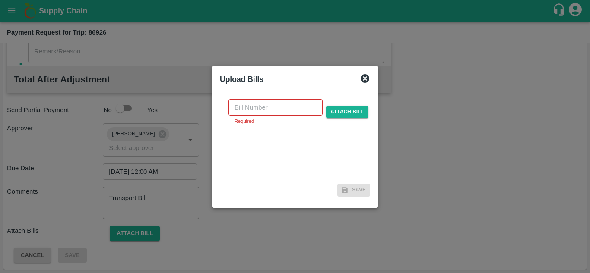
click at [363, 77] on icon at bounding box center [364, 78] width 9 height 9
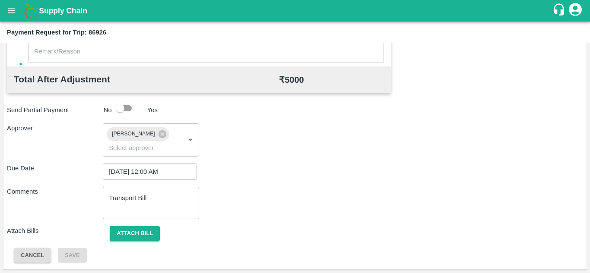
click at [141, 60] on div "x ​" at bounding box center [206, 51] width 356 height 23
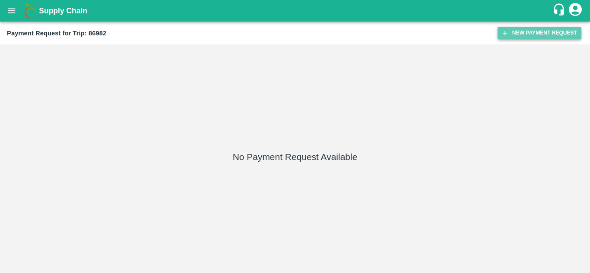
click at [543, 33] on button "New Payment Request" at bounding box center [539, 33] width 84 height 13
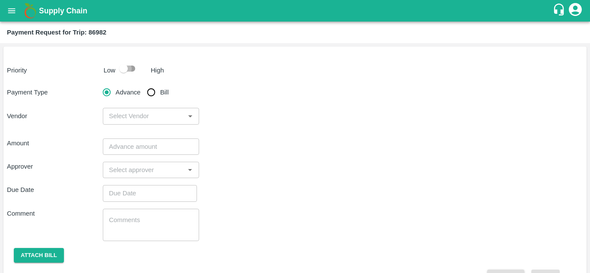
click at [133, 67] on input "checkbox" at bounding box center [123, 68] width 49 height 16
checkbox input "true"
click at [157, 98] on input "Bill" at bounding box center [150, 92] width 17 height 17
radio input "true"
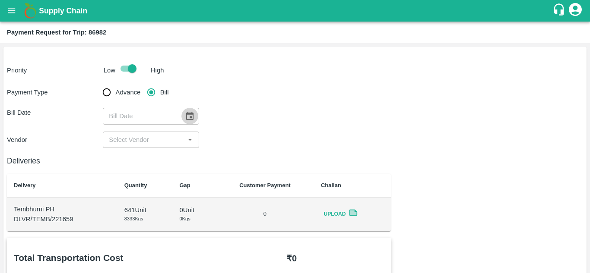
click at [192, 116] on icon "Choose date" at bounding box center [189, 116] width 7 height 8
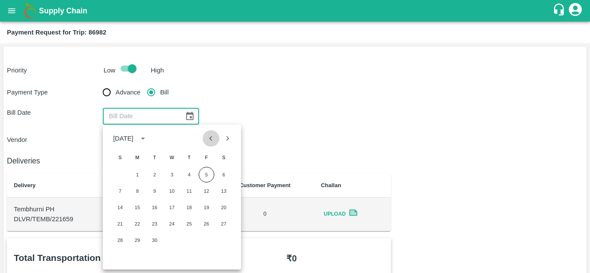
click at [214, 138] on icon "Previous month" at bounding box center [210, 138] width 9 height 9
click at [223, 241] on button "30" at bounding box center [224, 241] width 16 height 16
type input "[DATE]"
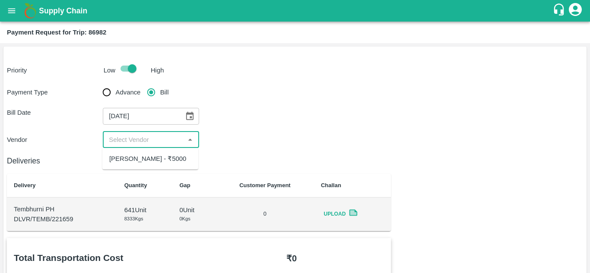
click at [160, 138] on input "input" at bounding box center [143, 139] width 76 height 11
click at [164, 164] on div "[PERSON_NAME] - ₹5000" at bounding box center [147, 158] width 77 height 9
type input "[PERSON_NAME] - ₹5000"
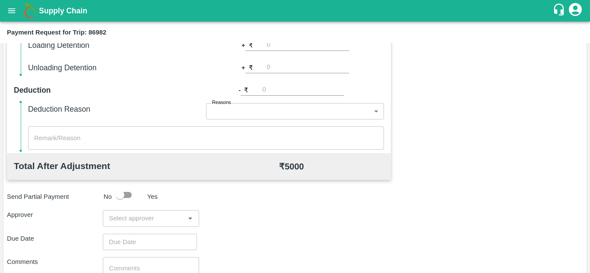
scroll to position [393, 0]
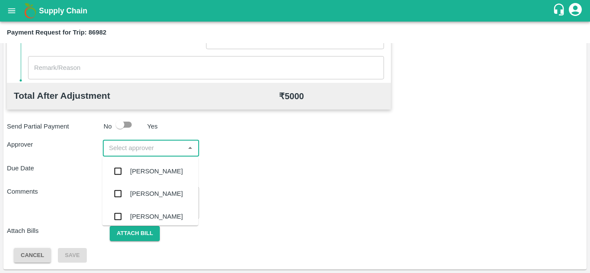
click at [120, 151] on input "input" at bounding box center [143, 147] width 76 height 11
type input "PRASA"
click at [144, 169] on div "[PERSON_NAME]" at bounding box center [156, 171] width 53 height 9
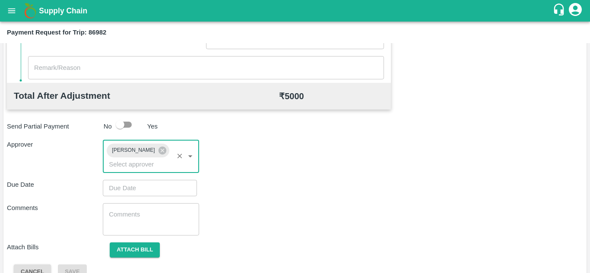
type input "DD/MM/YYYY hh:mm aa"
click at [123, 188] on input "DD/MM/YYYY hh:mm aa" at bounding box center [147, 188] width 88 height 16
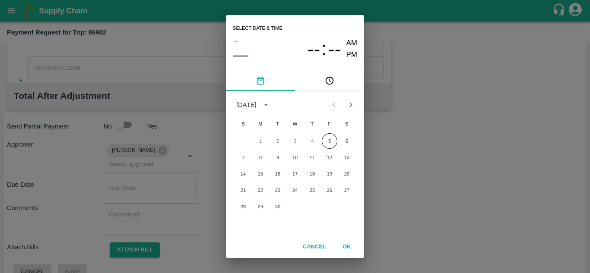
click at [334, 105] on div at bounding box center [341, 105] width 33 height 16
click at [347, 136] on button "6" at bounding box center [347, 141] width 16 height 16
type input "[DATE] 12:00 AM"
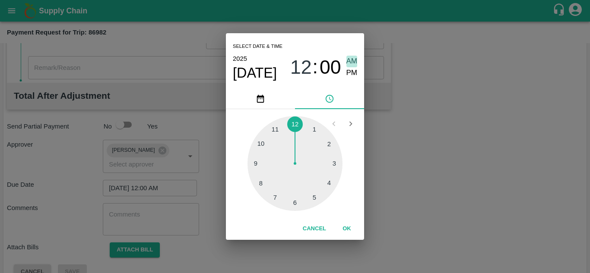
click at [348, 63] on span "AM" at bounding box center [351, 62] width 11 height 12
click at [350, 230] on button "OK" at bounding box center [347, 228] width 28 height 15
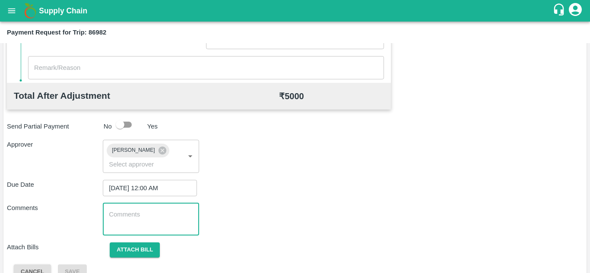
click at [130, 222] on textarea at bounding box center [151, 219] width 84 height 18
paste textarea "Transport Bill"
type textarea "Transport Bill"
click at [248, 177] on div "Total Transportation Cost ₹ 5000 Advance payment - ₹ Additional Charges(+) Inam…" at bounding box center [295, 62] width 576 height 434
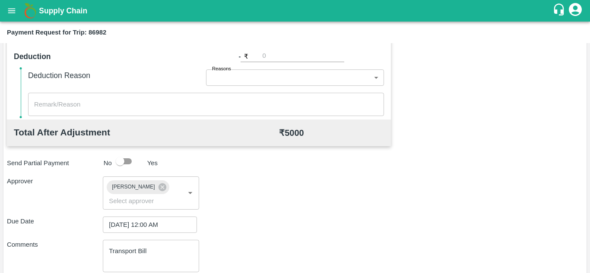
scroll to position [409, 0]
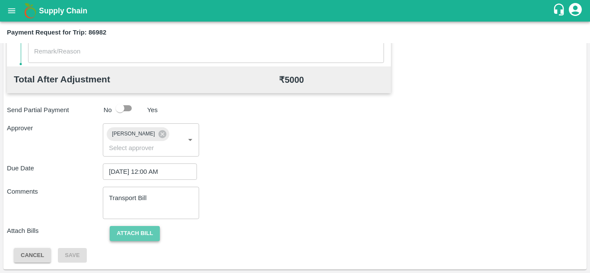
click at [138, 233] on button "Attach bill" at bounding box center [135, 233] width 50 height 15
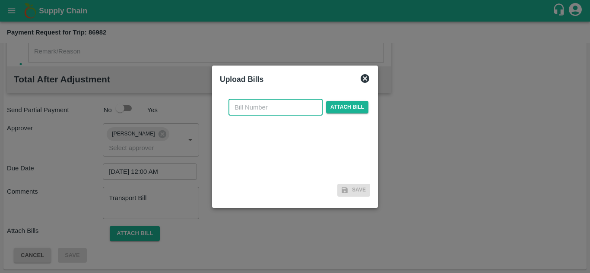
click at [255, 113] on input "text" at bounding box center [275, 107] width 94 height 16
type input "2025/TRN/224"
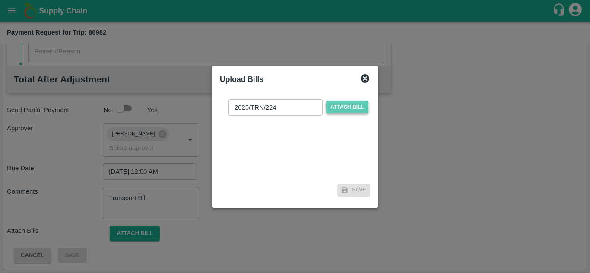
click at [350, 106] on span "Attach bill" at bounding box center [347, 107] width 42 height 13
click at [0, 0] on input "Attach bill" at bounding box center [0, 0] width 0 height 0
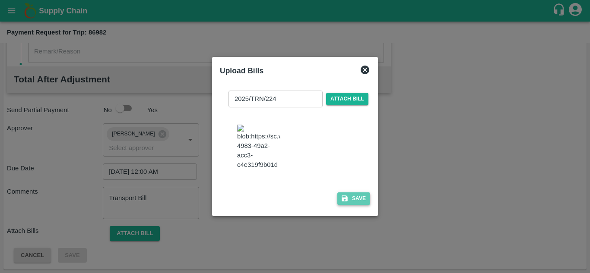
click at [361, 202] on button "Save" at bounding box center [353, 198] width 33 height 13
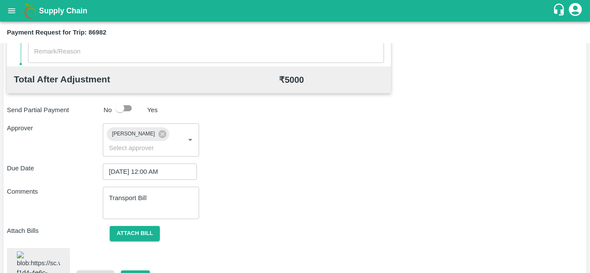
scroll to position [469, 0]
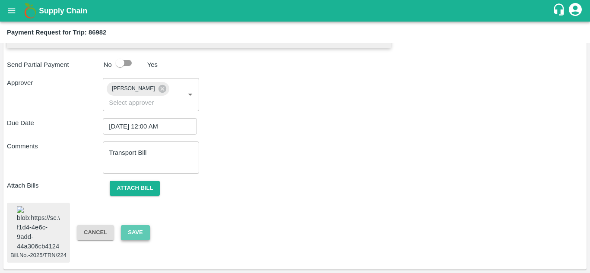
click at [124, 225] on button "Save" at bounding box center [135, 232] width 28 height 15
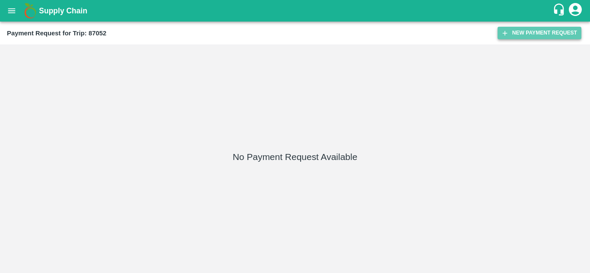
click at [537, 30] on button "New Payment Request" at bounding box center [539, 33] width 84 height 13
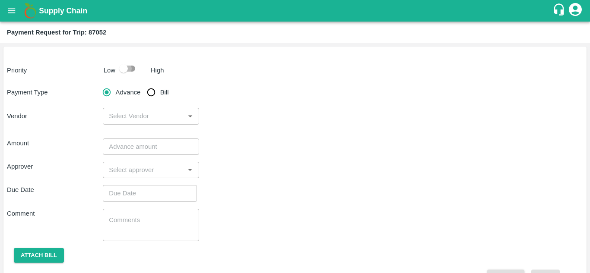
click at [132, 69] on input "checkbox" at bounding box center [123, 68] width 49 height 16
checkbox input "true"
click at [148, 95] on input "Bill" at bounding box center [150, 92] width 17 height 17
radio input "true"
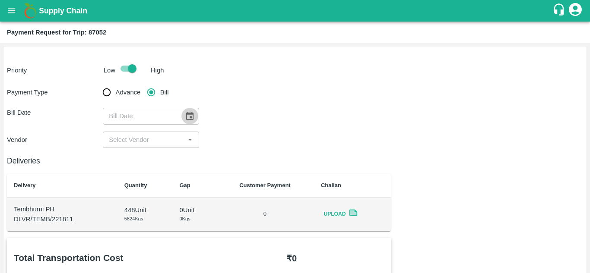
click at [186, 117] on icon "Choose date" at bounding box center [189, 115] width 9 height 9
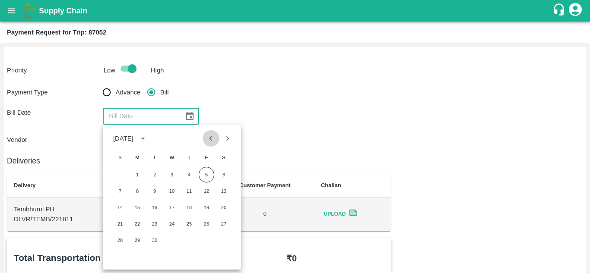
click at [210, 137] on icon "Previous month" at bounding box center [210, 138] width 9 height 9
click at [223, 239] on button "30" at bounding box center [224, 241] width 16 height 16
type input "30/08/2025"
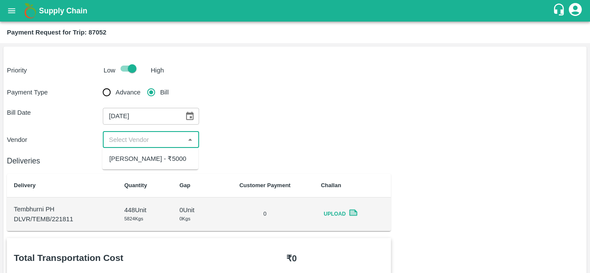
click at [140, 141] on input "input" at bounding box center [143, 139] width 76 height 11
click at [166, 161] on div "[PERSON_NAME] - ₹5000" at bounding box center [147, 158] width 77 height 9
type input "[PERSON_NAME] - ₹5000"
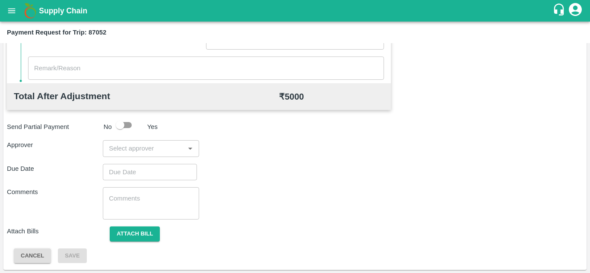
scroll to position [393, 0]
click at [144, 151] on input "input" at bounding box center [143, 147] width 76 height 11
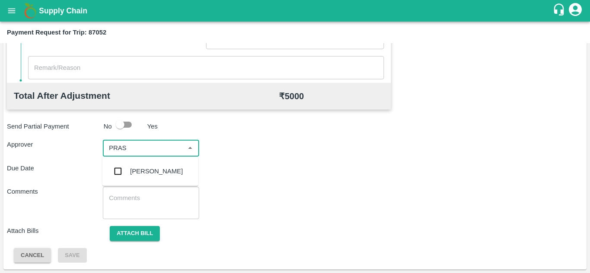
type input "PRASA"
click at [166, 171] on div "[PERSON_NAME]" at bounding box center [156, 171] width 53 height 9
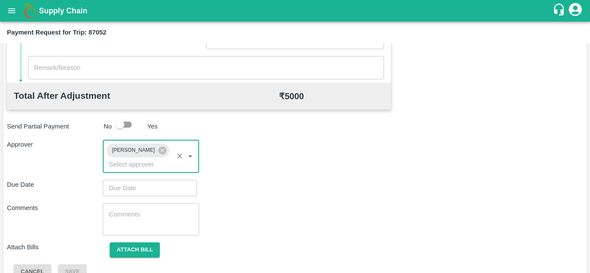
type input "DD/MM/YYYY hh:mm aa"
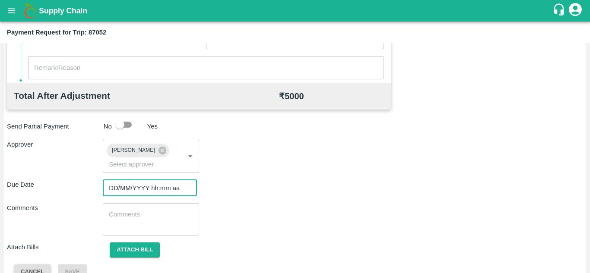
click at [134, 187] on input "DD/MM/YYYY hh:mm aa" at bounding box center [147, 188] width 88 height 16
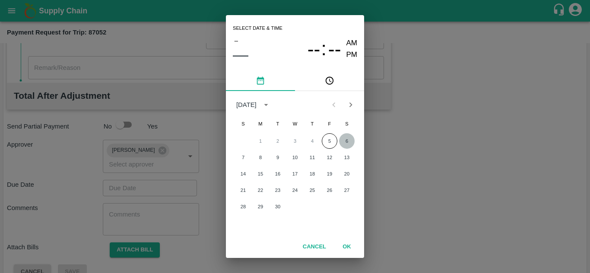
click at [345, 137] on button "6" at bounding box center [347, 141] width 16 height 16
type input "[DATE] 12:00 AM"
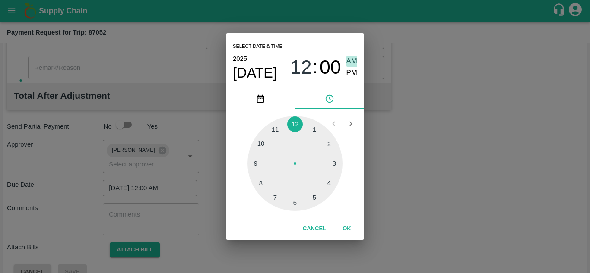
click at [351, 60] on span "AM" at bounding box center [351, 62] width 11 height 12
click at [347, 229] on button "OK" at bounding box center [347, 228] width 28 height 15
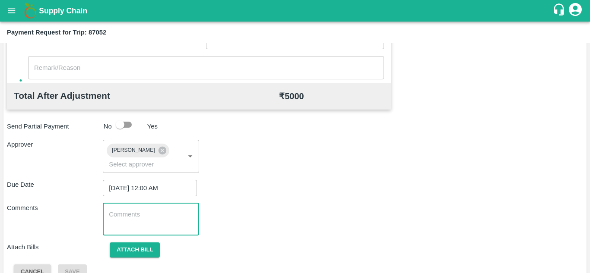
click at [136, 217] on textarea at bounding box center [151, 219] width 84 height 18
paste textarea "Transport Bill"
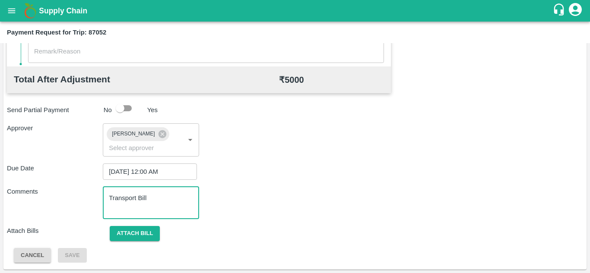
type textarea "Transport Bill"
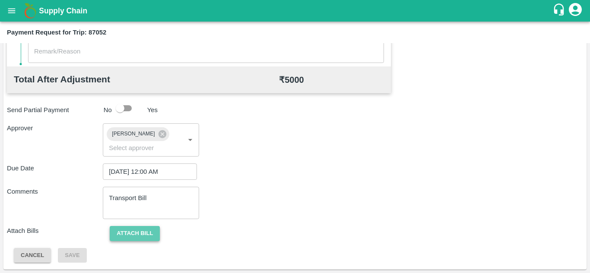
click at [130, 230] on button "Attach bill" at bounding box center [135, 233] width 50 height 15
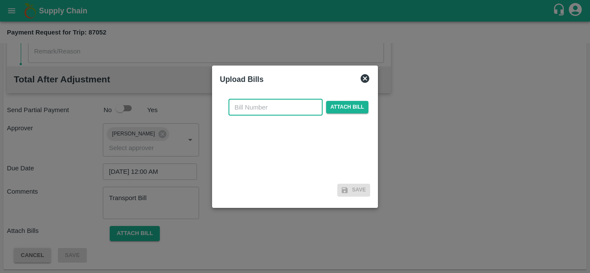
click at [246, 107] on input "text" at bounding box center [275, 107] width 94 height 16
type input "2025/TRN/225"
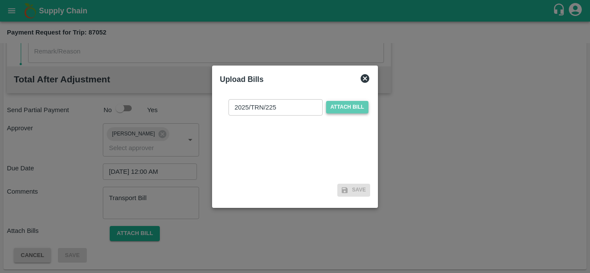
click at [346, 102] on span "Attach bill" at bounding box center [347, 107] width 42 height 13
click at [0, 0] on input "Attach bill" at bounding box center [0, 0] width 0 height 0
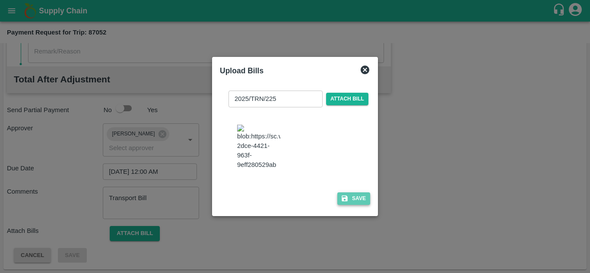
click at [357, 204] on button "Save" at bounding box center [353, 198] width 33 height 13
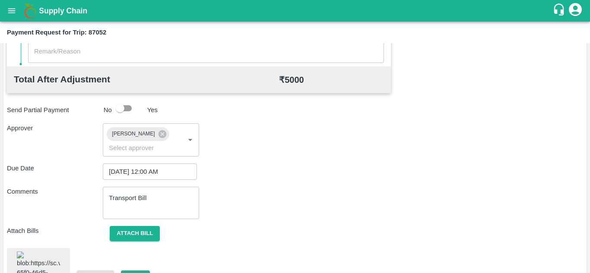
scroll to position [470, 0]
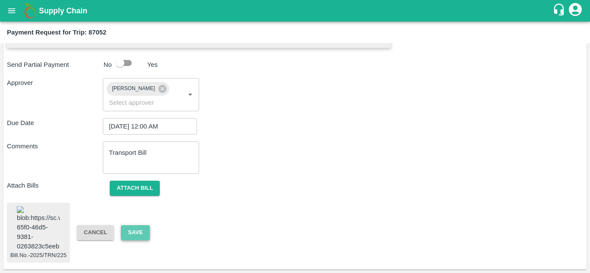
click at [130, 225] on button "Save" at bounding box center [135, 232] width 28 height 15
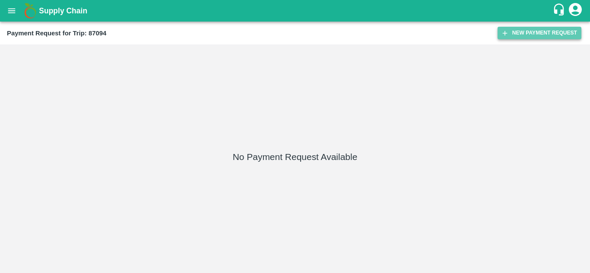
click at [537, 35] on button "New Payment Request" at bounding box center [539, 33] width 84 height 13
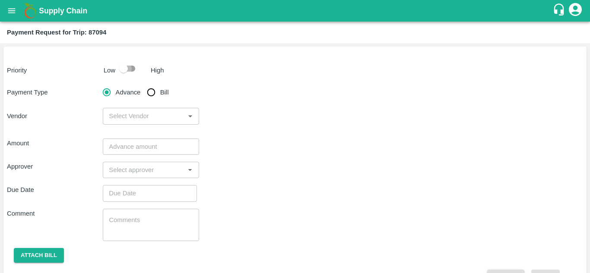
click at [131, 65] on input "checkbox" at bounding box center [123, 68] width 49 height 16
checkbox input "true"
click at [151, 92] on input "Bill" at bounding box center [150, 92] width 17 height 17
radio input "true"
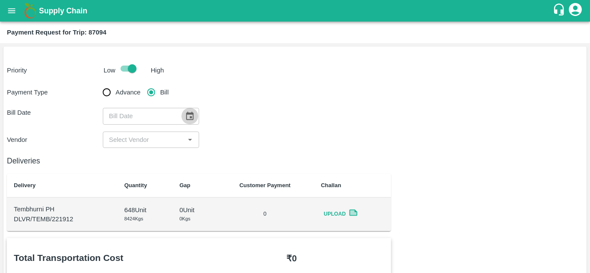
click at [186, 117] on icon "Choose date" at bounding box center [189, 116] width 7 height 8
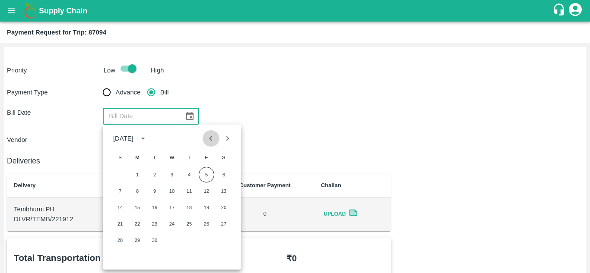
click at [213, 142] on icon "Previous month" at bounding box center [210, 138] width 9 height 9
click at [121, 256] on button "31" at bounding box center [120, 257] width 16 height 16
type input "[DATE]"
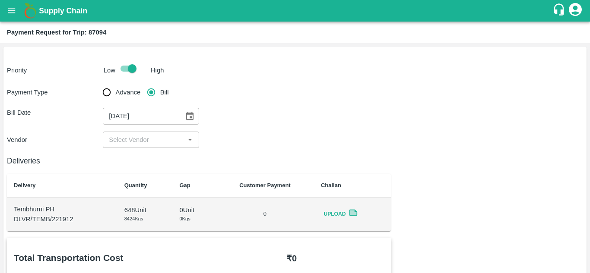
click at [134, 141] on input "input" at bounding box center [143, 139] width 76 height 11
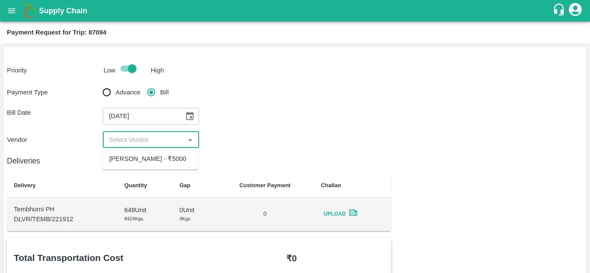
click at [172, 164] on div "[PERSON_NAME] - ₹5000" at bounding box center [150, 158] width 96 height 15
type input "[PERSON_NAME] - ₹5000"
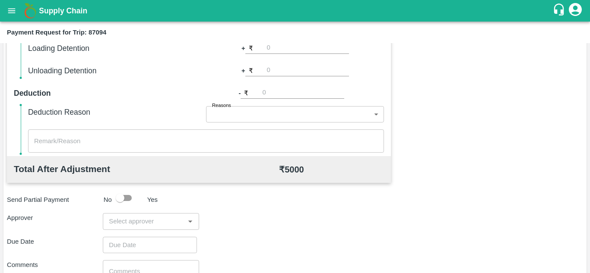
scroll to position [393, 0]
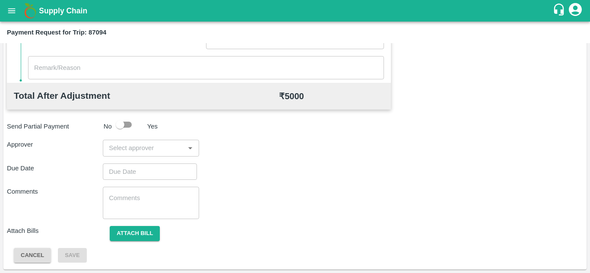
click at [123, 154] on input "input" at bounding box center [143, 147] width 76 height 11
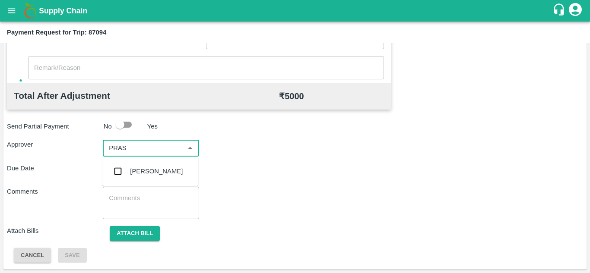
type input "PRASA"
click at [158, 170] on div "[PERSON_NAME]" at bounding box center [156, 171] width 53 height 9
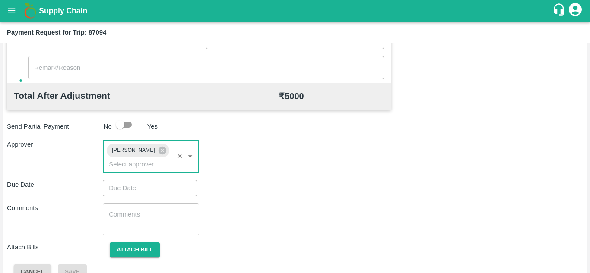
type input "DD/MM/YYYY hh:mm aa"
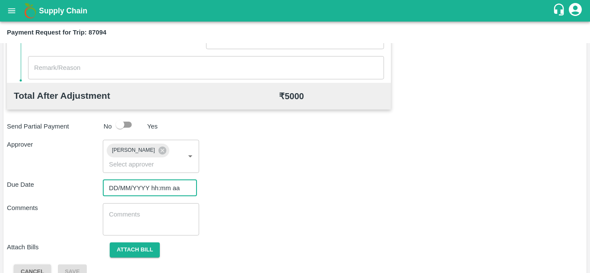
click at [116, 189] on input "DD/MM/YYYY hh:mm aa" at bounding box center [147, 188] width 88 height 16
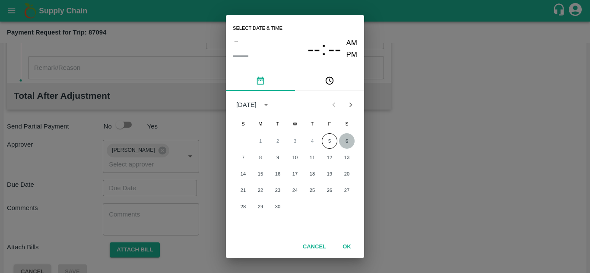
click at [348, 143] on button "6" at bounding box center [347, 141] width 16 height 16
type input "[DATE] 12:00 AM"
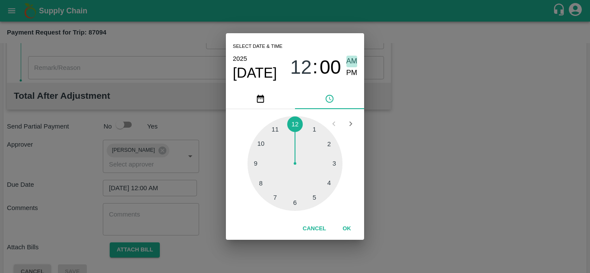
click at [353, 63] on span "AM" at bounding box center [351, 62] width 11 height 12
click at [350, 227] on button "OK" at bounding box center [347, 228] width 28 height 15
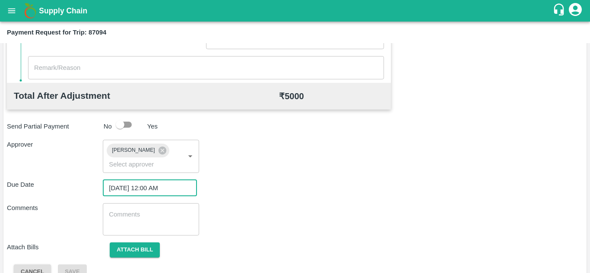
scroll to position [409, 0]
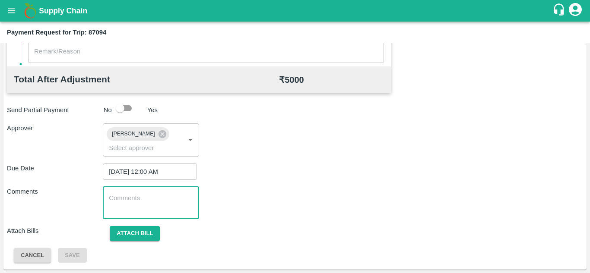
click at [143, 202] on textarea at bounding box center [151, 203] width 84 height 18
paste textarea "Transport Bill"
type textarea "Transport Bill"
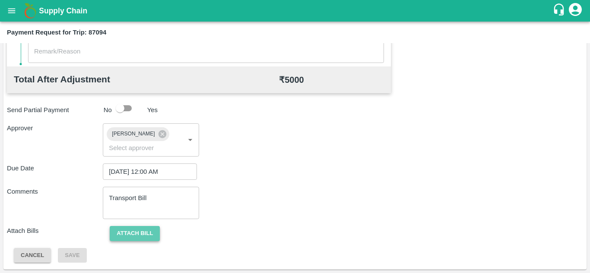
click at [138, 226] on button "Attach bill" at bounding box center [135, 233] width 50 height 15
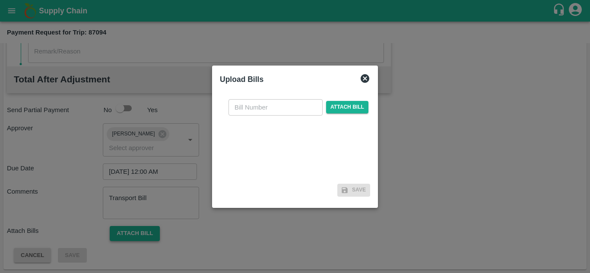
click at [138, 226] on div at bounding box center [295, 136] width 590 height 273
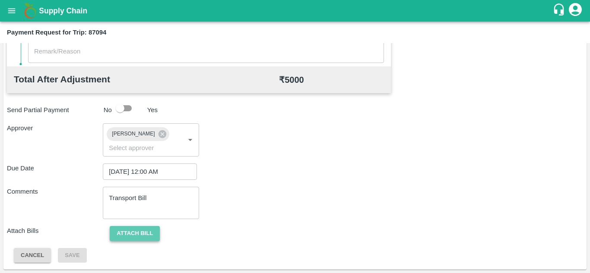
click at [138, 228] on button "Attach bill" at bounding box center [135, 233] width 50 height 15
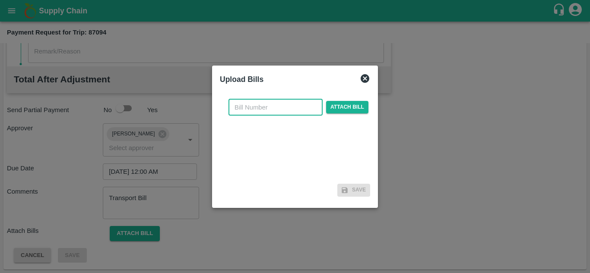
click at [248, 108] on input "text" at bounding box center [275, 107] width 94 height 16
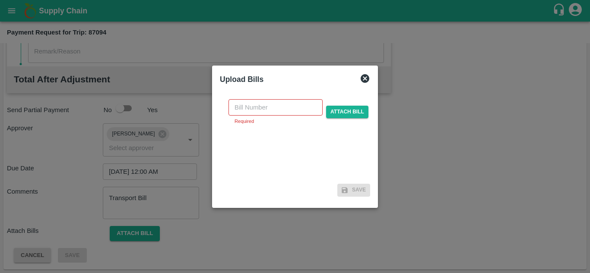
click at [449, 145] on div at bounding box center [295, 136] width 590 height 273
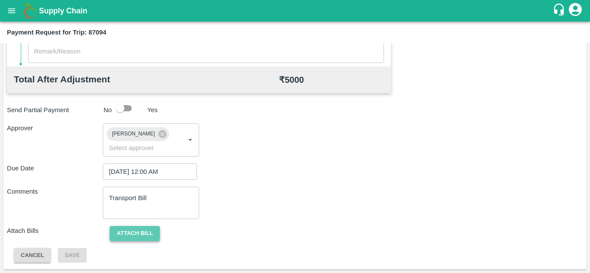
click at [127, 232] on button "Attach bill" at bounding box center [135, 233] width 50 height 15
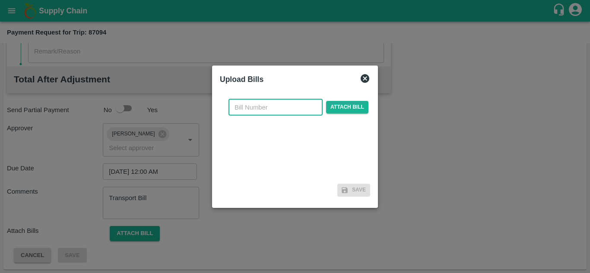
click at [243, 106] on input "text" at bounding box center [275, 107] width 94 height 16
type input "2025/TRN/226"
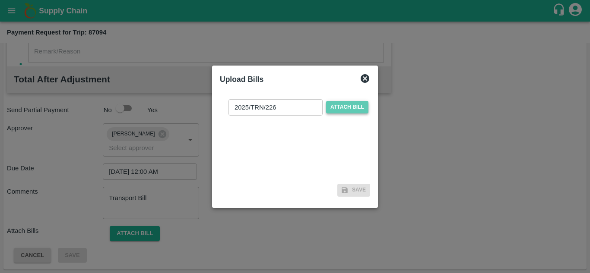
click at [356, 104] on span "Attach bill" at bounding box center [347, 107] width 42 height 13
click at [0, 0] on input "Attach bill" at bounding box center [0, 0] width 0 height 0
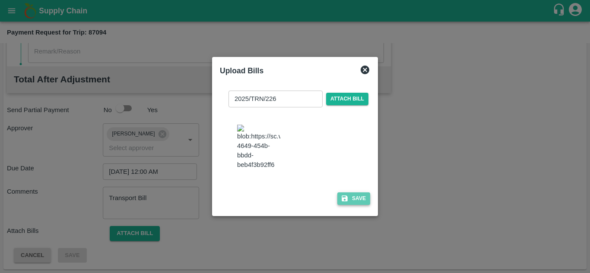
click at [362, 202] on button "Save" at bounding box center [353, 198] width 33 height 13
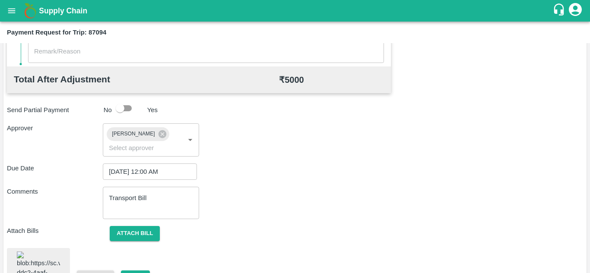
scroll to position [468, 0]
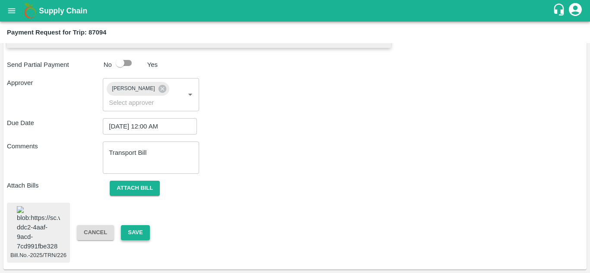
click at [139, 225] on button "Save" at bounding box center [135, 232] width 28 height 15
